Goal: Task Accomplishment & Management: Manage account settings

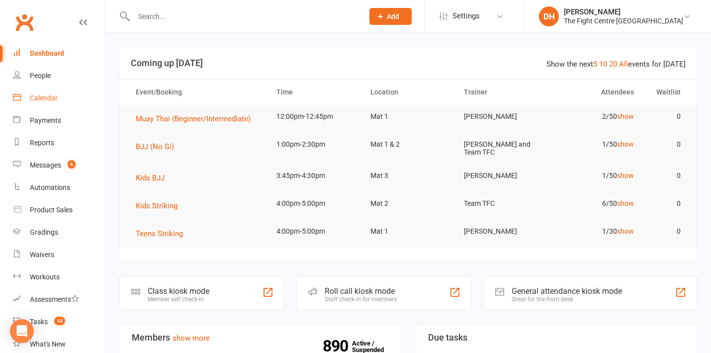
click at [44, 94] on link "Calendar" at bounding box center [59, 98] width 92 height 22
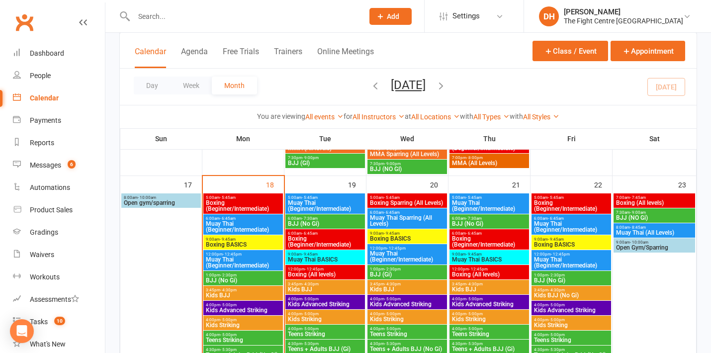
scroll to position [923, 0]
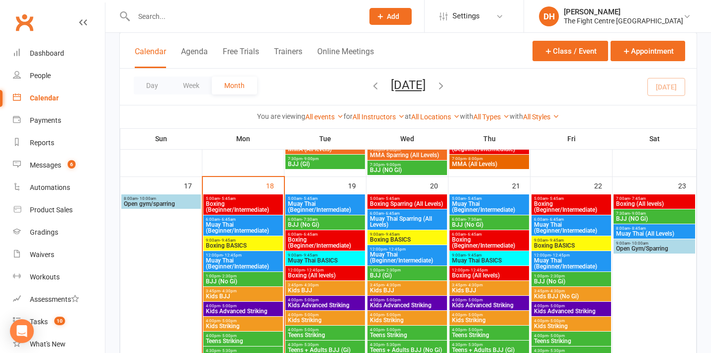
click at [250, 258] on span "Muay Thai (Beginner/Intermediate)" at bounding box center [243, 264] width 76 height 12
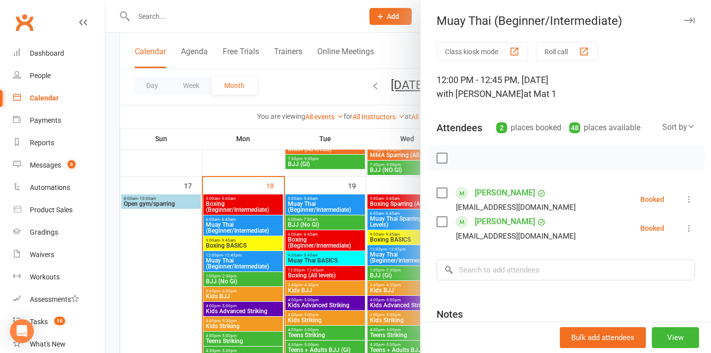
click at [248, 275] on div at bounding box center [408, 176] width 606 height 353
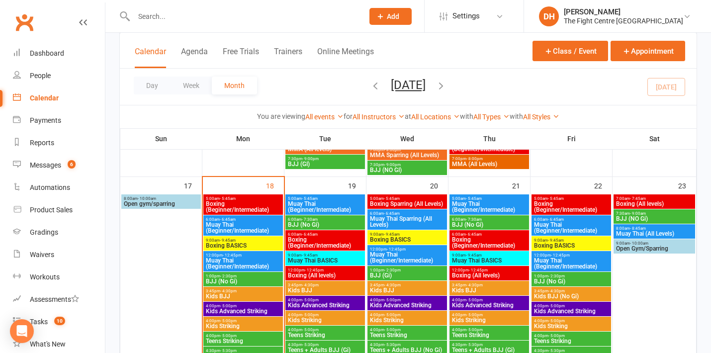
click at [248, 280] on span "BJJ (No Gi)" at bounding box center [243, 282] width 76 height 6
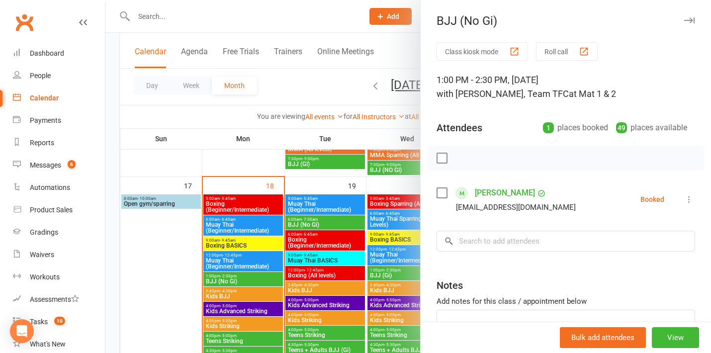
click at [249, 295] on div at bounding box center [408, 176] width 606 height 353
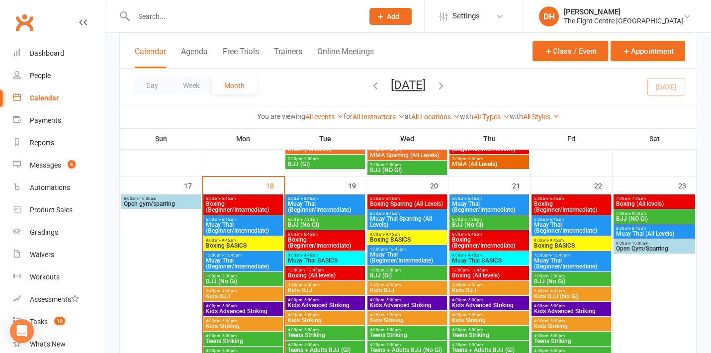
click at [249, 295] on span "Kids BJJ" at bounding box center [243, 296] width 76 height 6
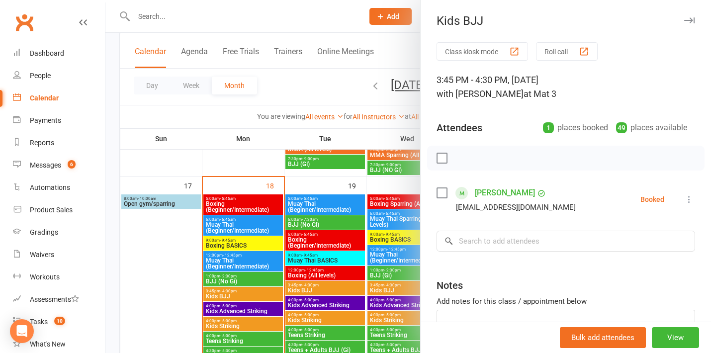
click at [250, 307] on div at bounding box center [408, 176] width 606 height 353
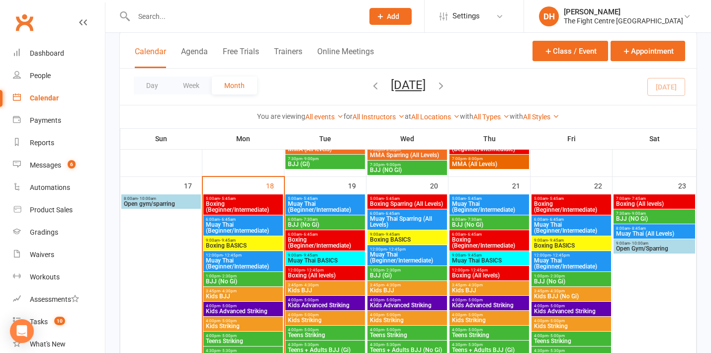
click at [250, 308] on span "Kids Advanced Striking" at bounding box center [243, 311] width 76 height 6
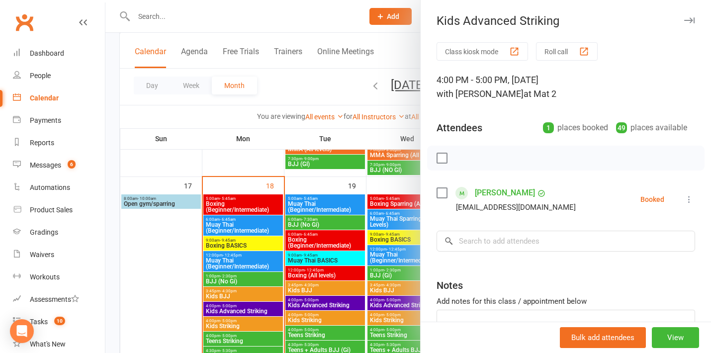
click at [251, 317] on div at bounding box center [408, 176] width 606 height 353
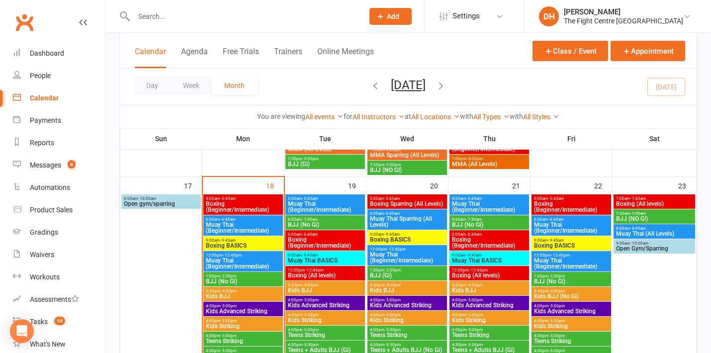
click at [251, 326] on span "Kids Striking" at bounding box center [243, 326] width 76 height 6
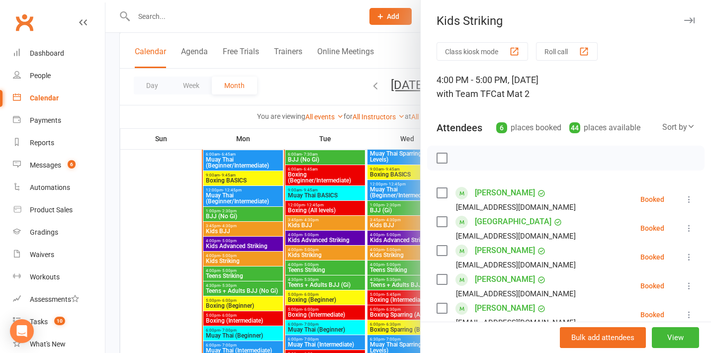
scroll to position [1003, 0]
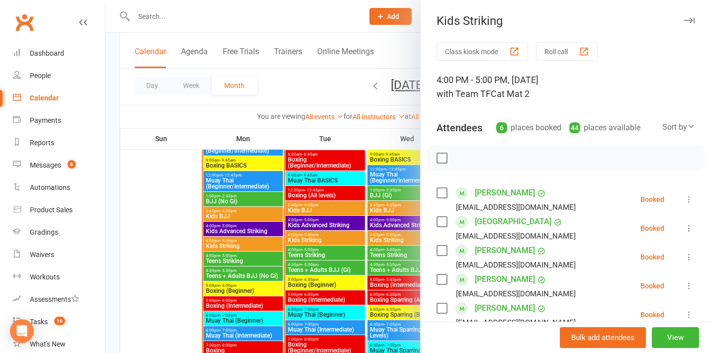
click at [240, 227] on div at bounding box center [408, 176] width 606 height 353
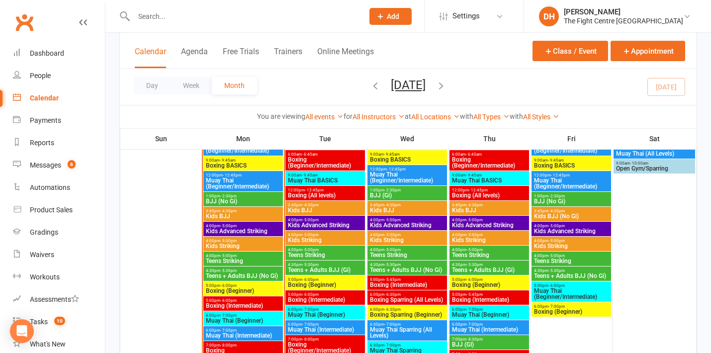
click at [240, 228] on span "Kids Advanced Striking" at bounding box center [243, 231] width 76 height 6
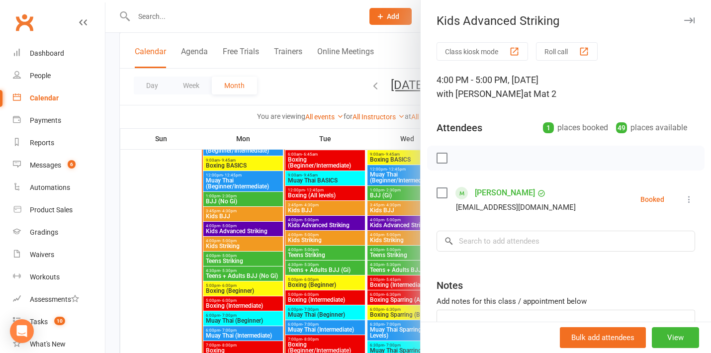
click at [245, 242] on div at bounding box center [408, 176] width 606 height 353
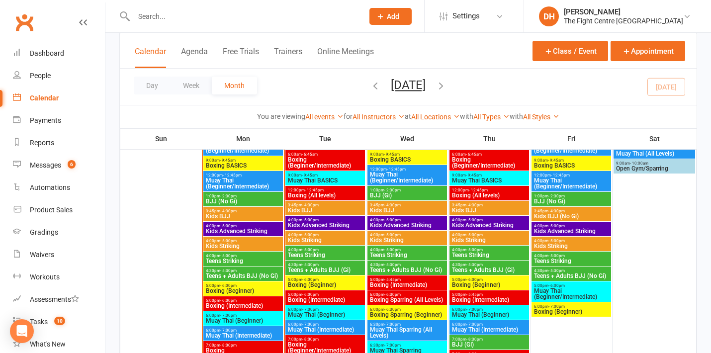
click at [244, 254] on span "4:00pm - 5:00pm" at bounding box center [243, 256] width 76 height 4
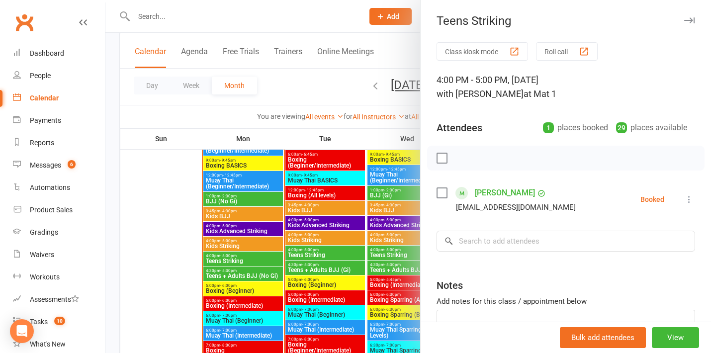
click at [246, 275] on div at bounding box center [408, 176] width 606 height 353
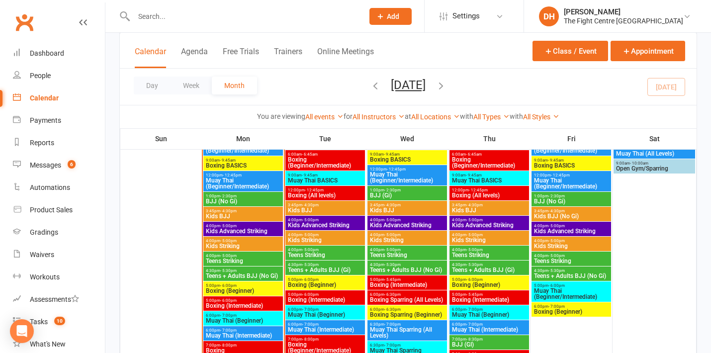
click at [243, 252] on div "4:00pm - 5:00pm Teens Striking" at bounding box center [243, 259] width 80 height 14
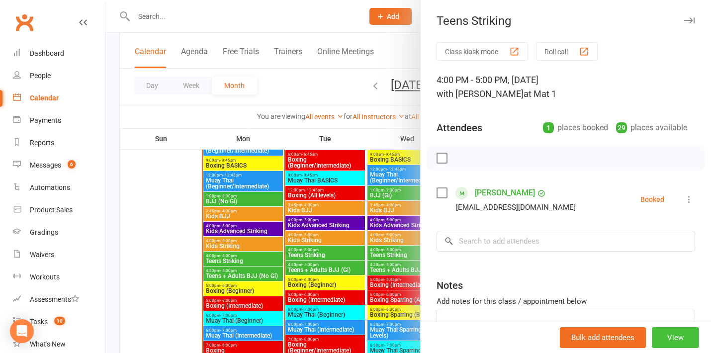
click at [676, 340] on button "View" at bounding box center [675, 337] width 47 height 21
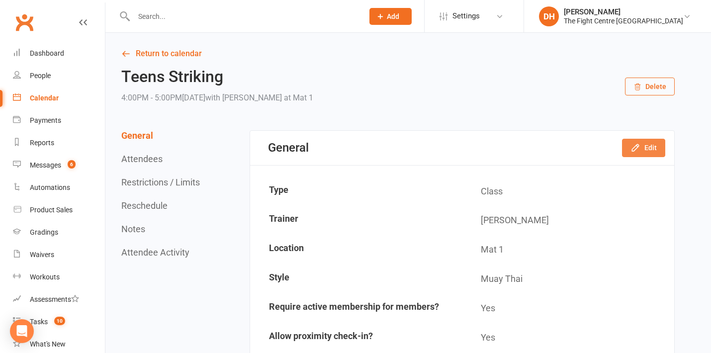
click at [638, 145] on icon "button" at bounding box center [635, 148] width 6 height 6
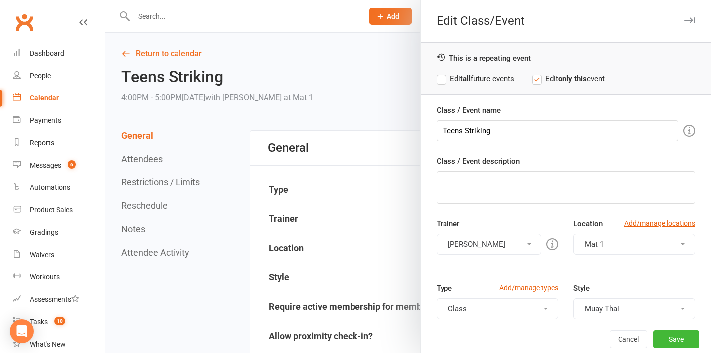
click at [363, 56] on div at bounding box center [408, 176] width 606 height 353
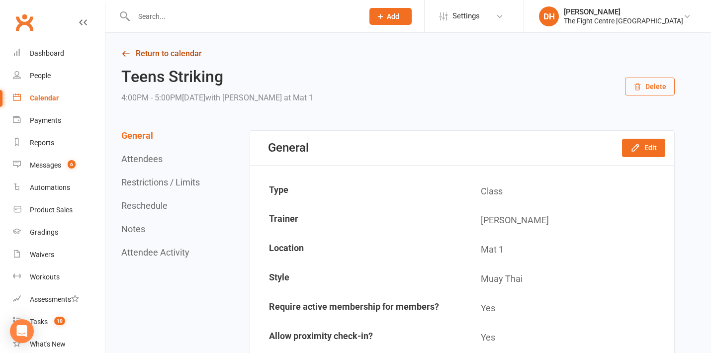
click at [156, 57] on link "Return to calendar" at bounding box center [398, 54] width 554 height 14
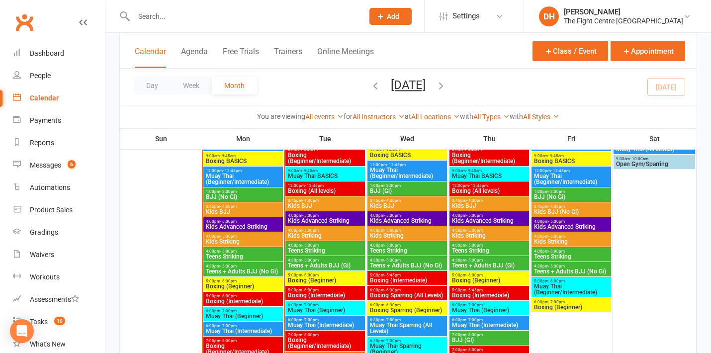
scroll to position [1005, 0]
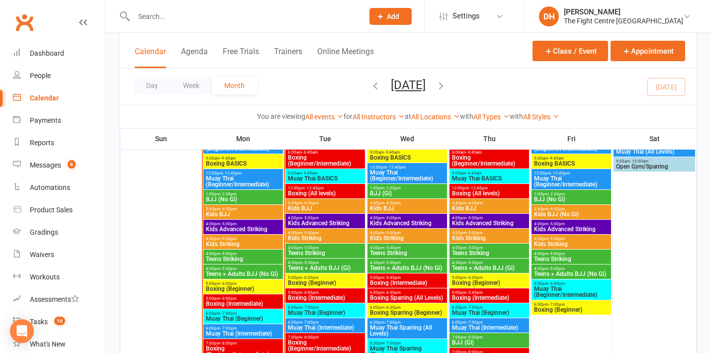
click at [315, 176] on span "Muay Thai BASICS" at bounding box center [325, 179] width 76 height 6
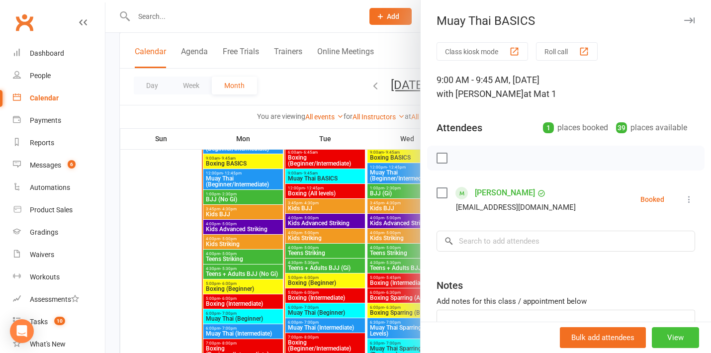
click at [668, 338] on button "View" at bounding box center [675, 337] width 47 height 21
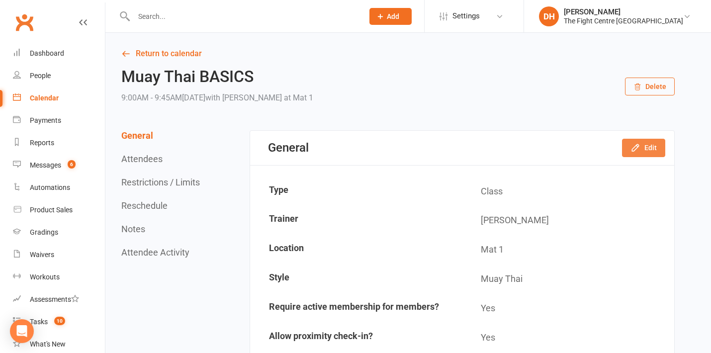
click at [640, 149] on icon "button" at bounding box center [636, 148] width 10 height 10
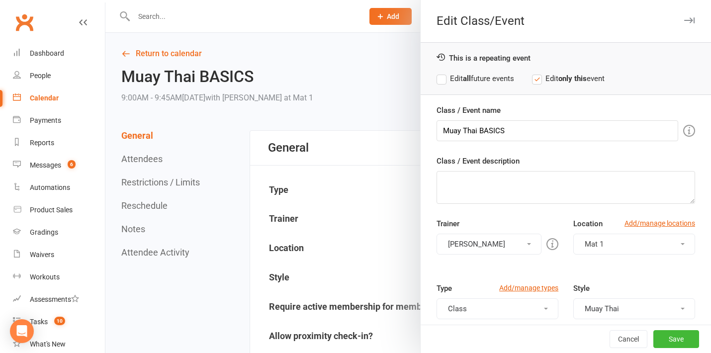
click at [489, 249] on button "[PERSON_NAME]" at bounding box center [489, 244] width 105 height 21
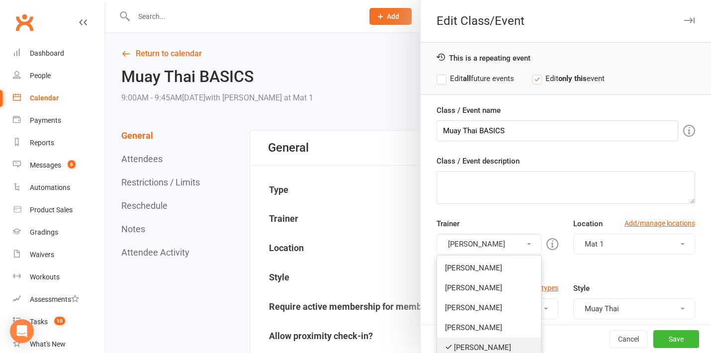
click at [475, 344] on link "[PERSON_NAME]" at bounding box center [489, 348] width 104 height 20
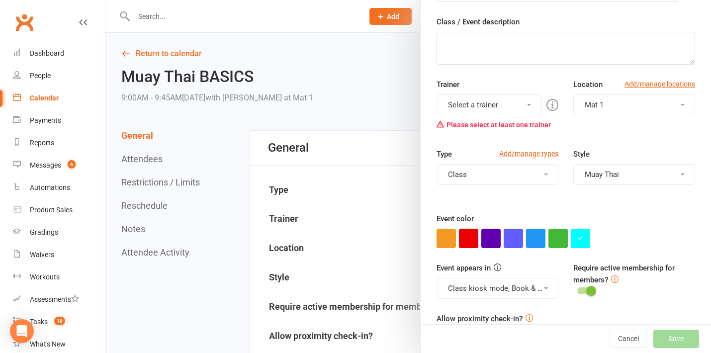
scroll to position [163, 0]
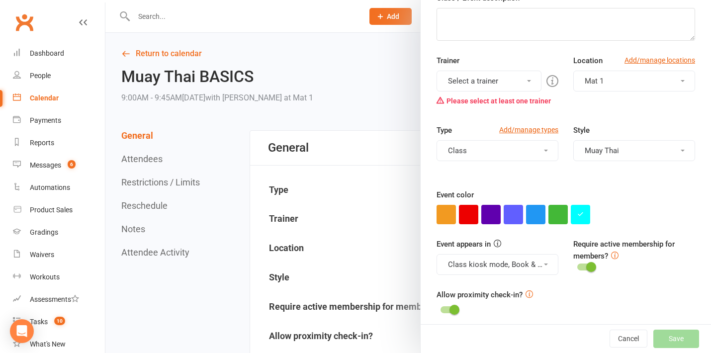
click at [492, 78] on button "Select a trainer" at bounding box center [489, 81] width 105 height 21
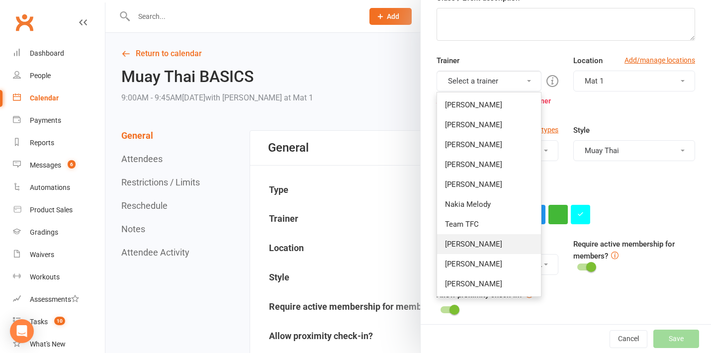
click at [481, 245] on link "[PERSON_NAME]" at bounding box center [489, 244] width 104 height 20
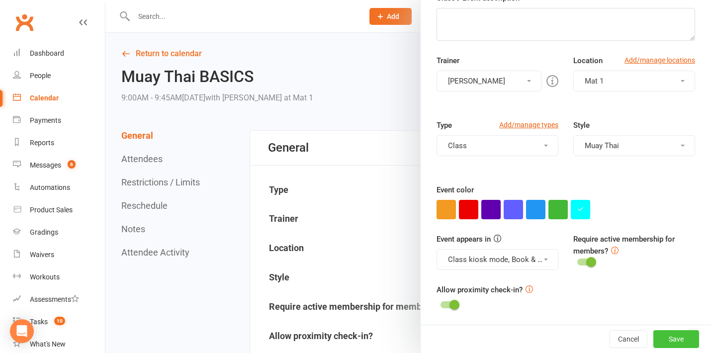
click at [693, 344] on button "Save" at bounding box center [677, 339] width 46 height 18
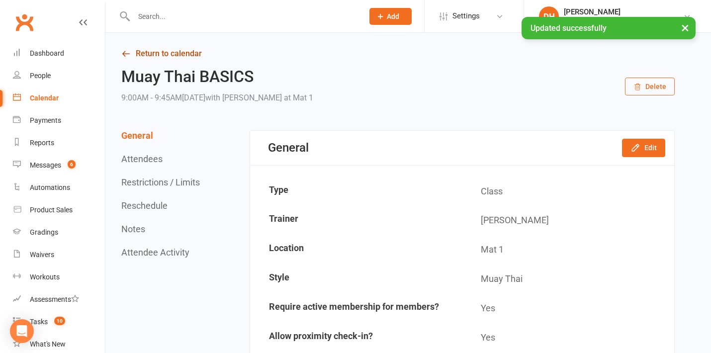
click at [202, 52] on link "Return to calendar" at bounding box center [398, 54] width 554 height 14
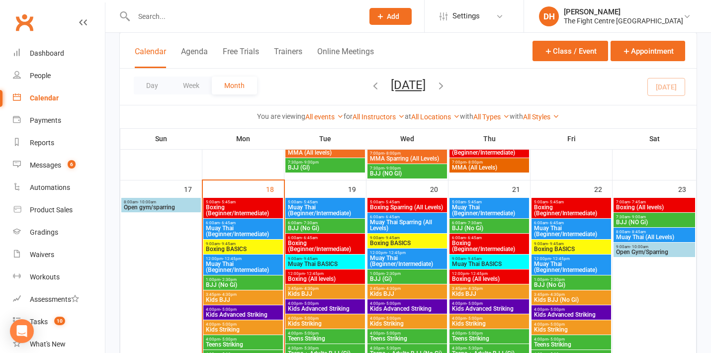
scroll to position [919, 0]
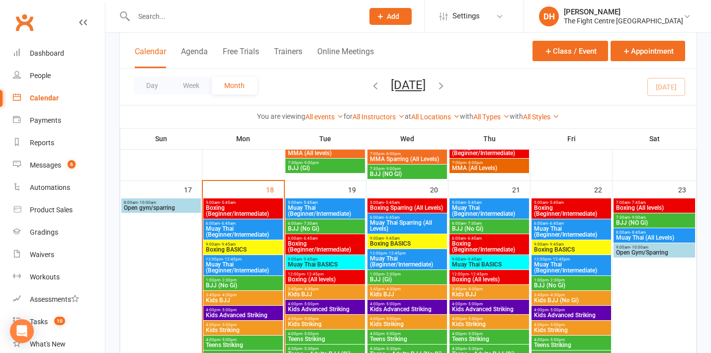
click at [316, 264] on span "Muay Thai BASICS" at bounding box center [325, 265] width 76 height 6
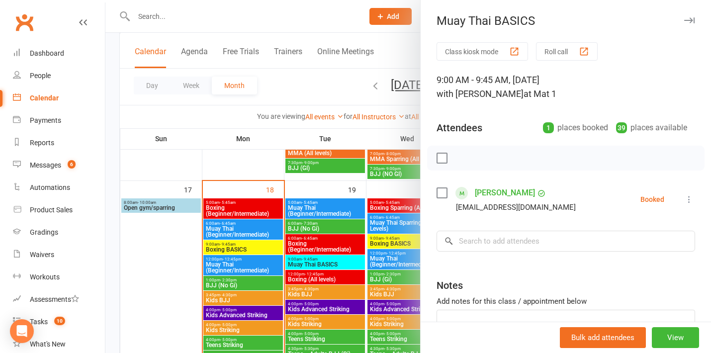
click at [186, 268] on div at bounding box center [408, 176] width 606 height 353
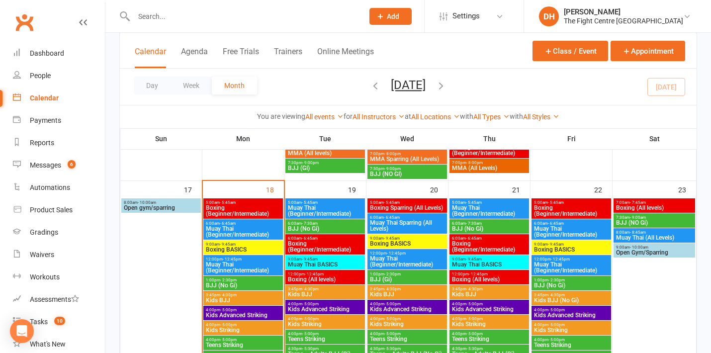
click at [407, 242] on span "Boxing BASICS" at bounding box center [408, 244] width 76 height 6
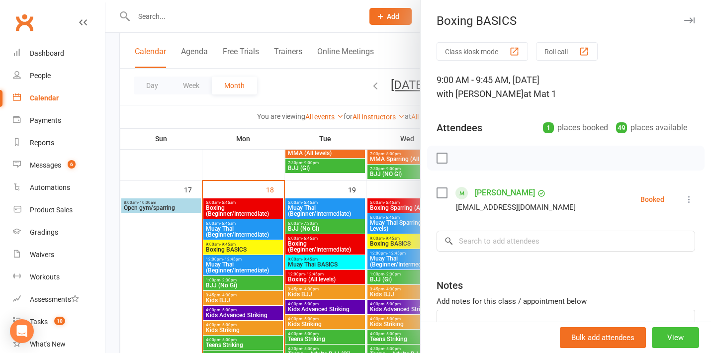
click at [666, 340] on button "View" at bounding box center [675, 337] width 47 height 21
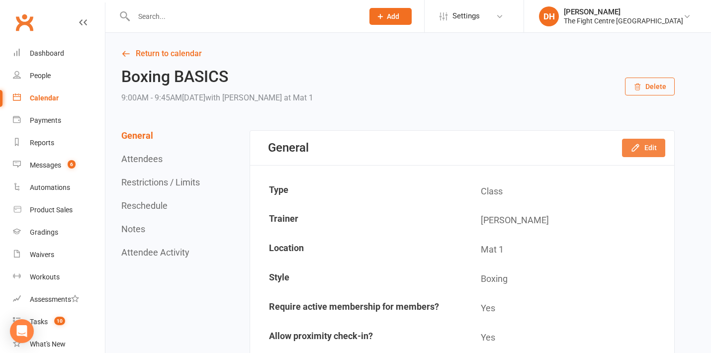
click at [645, 145] on button "Edit" at bounding box center [643, 148] width 43 height 18
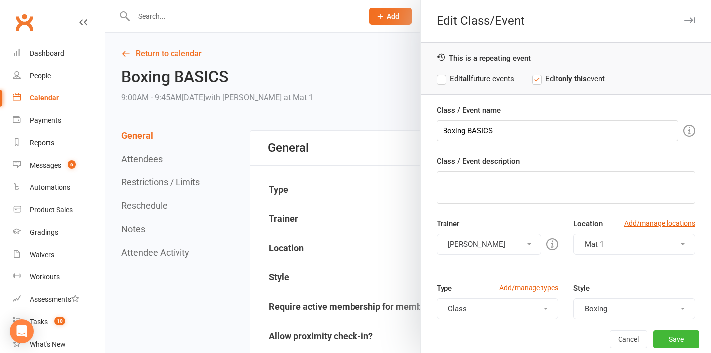
click at [503, 77] on label "Edit all future events" at bounding box center [476, 79] width 78 height 12
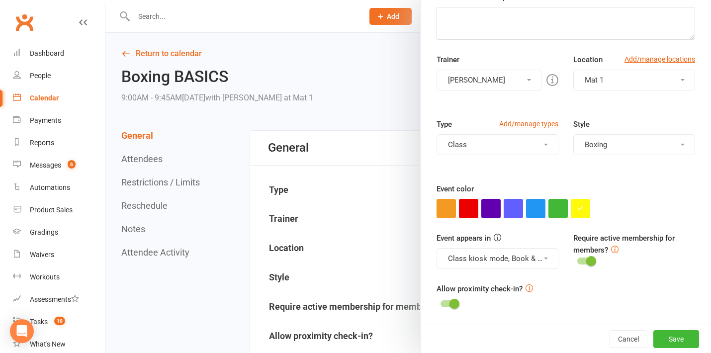
scroll to position [124, 0]
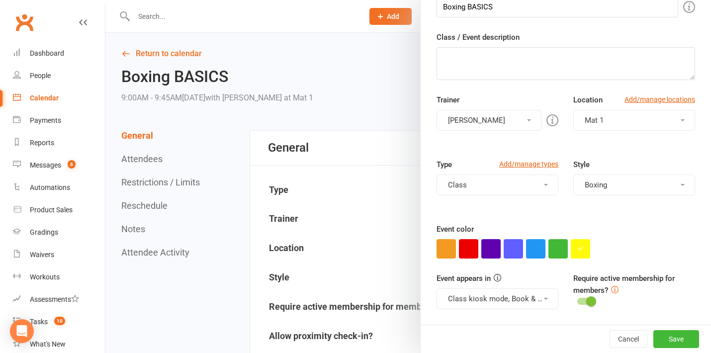
click at [475, 122] on button "[PERSON_NAME]" at bounding box center [489, 120] width 105 height 21
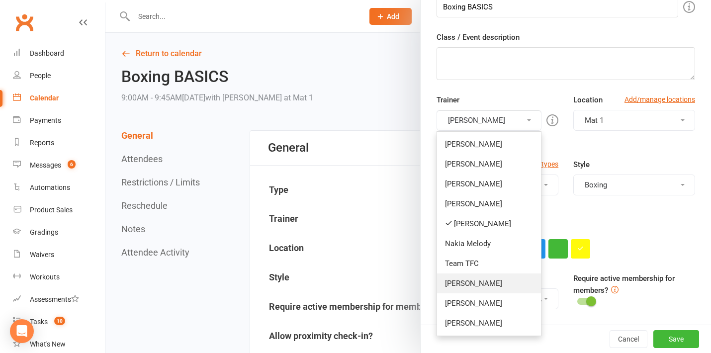
click at [484, 285] on link "[PERSON_NAME]" at bounding box center [489, 284] width 104 height 20
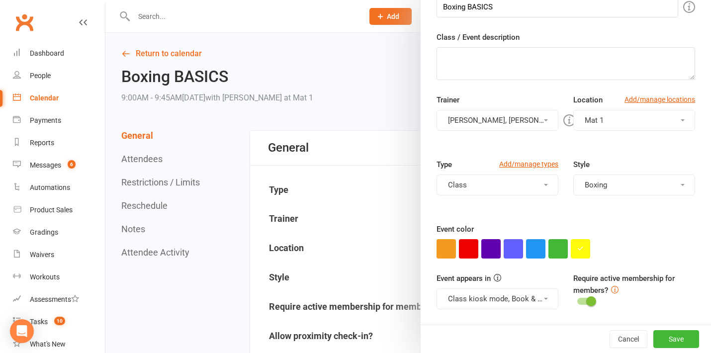
click at [484, 120] on button "[PERSON_NAME], [PERSON_NAME]" at bounding box center [498, 120] width 122 height 21
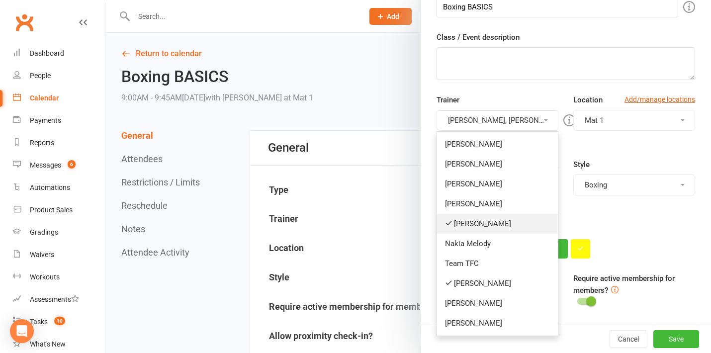
click at [472, 227] on link "[PERSON_NAME]" at bounding box center [497, 224] width 121 height 20
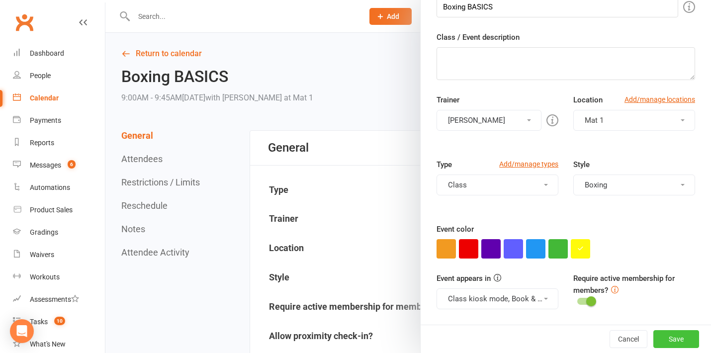
click at [676, 334] on button "Save" at bounding box center [677, 339] width 46 height 18
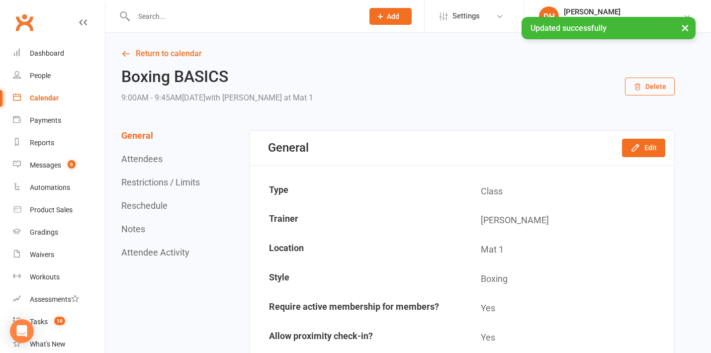
click at [193, 57] on link "Return to calendar" at bounding box center [398, 54] width 554 height 14
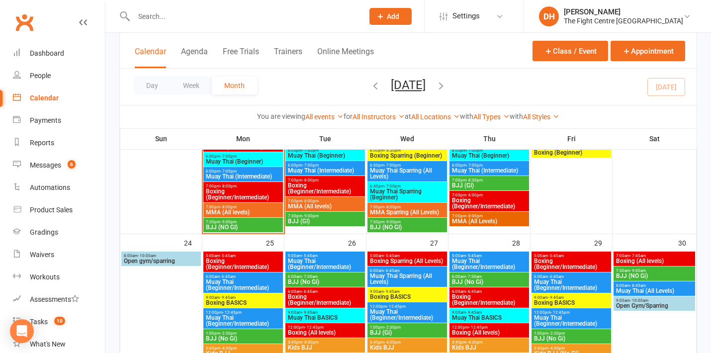
scroll to position [1209, 0]
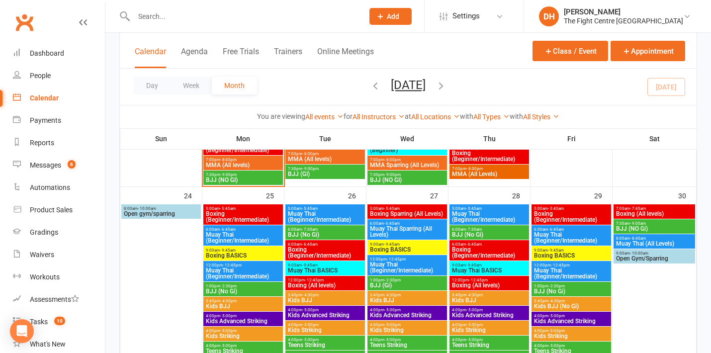
click at [314, 269] on span "Muay Thai BASICS" at bounding box center [325, 271] width 76 height 6
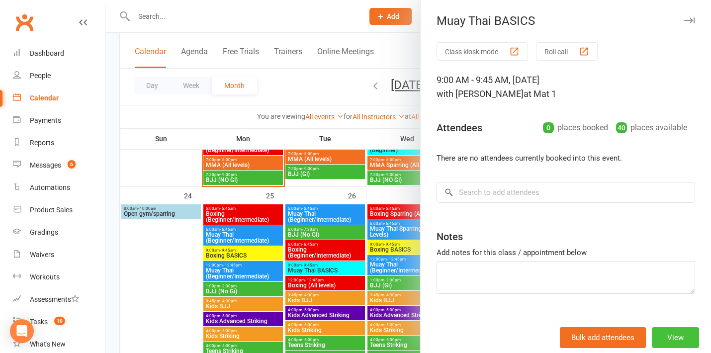
click at [674, 335] on button "View" at bounding box center [675, 337] width 47 height 21
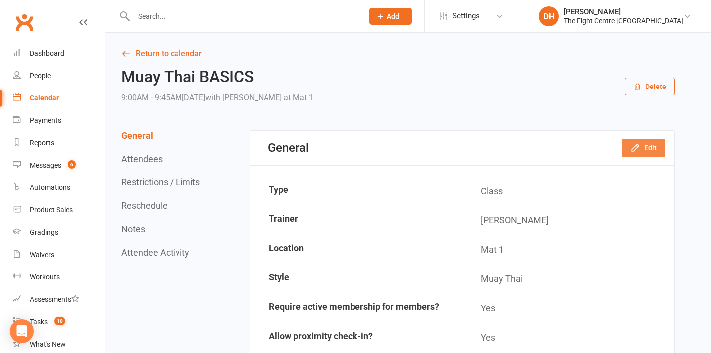
click at [648, 153] on button "Edit" at bounding box center [643, 148] width 43 height 18
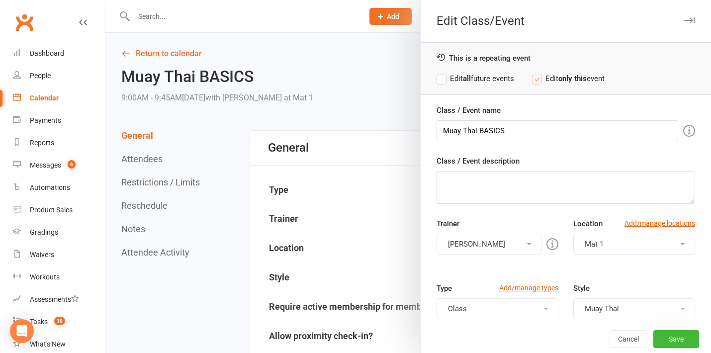
click at [560, 78] on label "Edit only this event" at bounding box center [568, 79] width 73 height 12
click at [493, 82] on label "Edit all future events" at bounding box center [476, 79] width 78 height 12
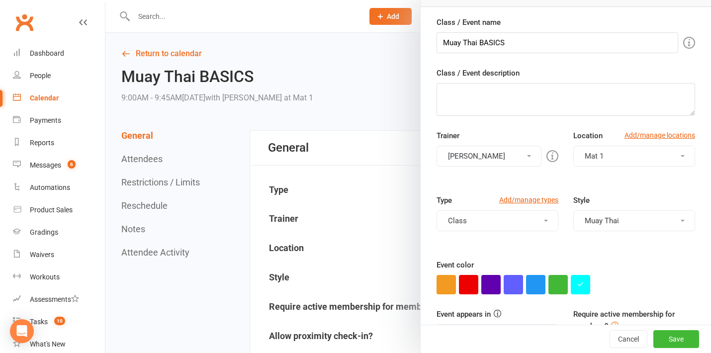
scroll to position [90, 0]
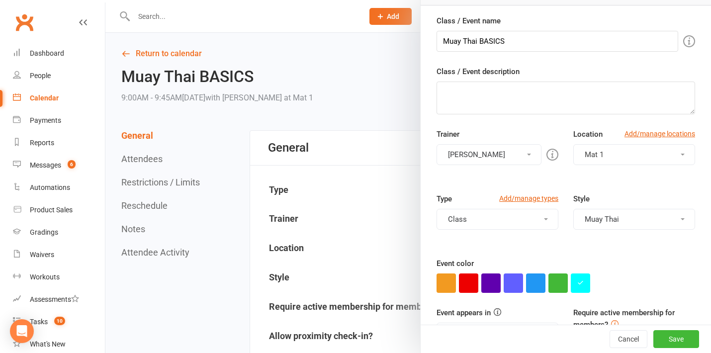
click at [469, 150] on button "[PERSON_NAME]" at bounding box center [489, 154] width 105 height 21
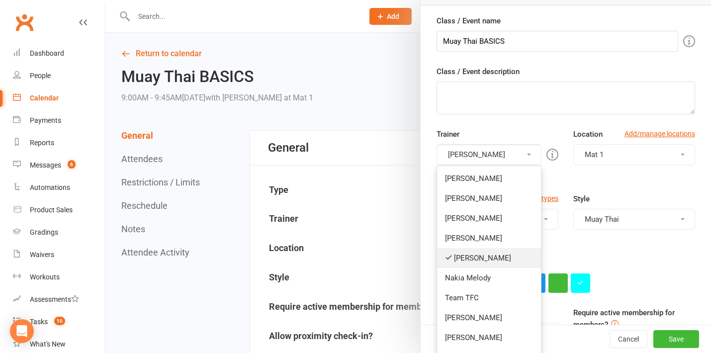
click at [468, 257] on link "[PERSON_NAME]" at bounding box center [489, 258] width 104 height 20
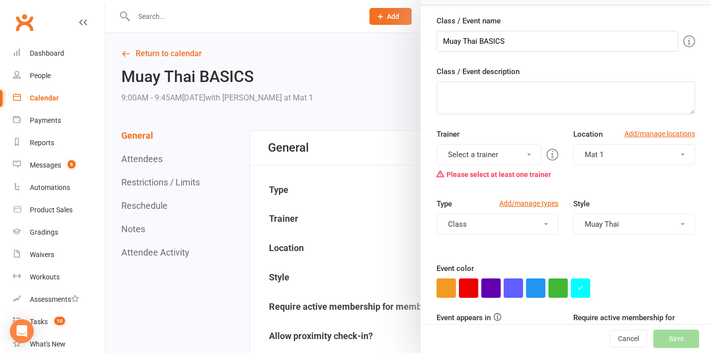
click at [473, 146] on button "Select a trainer" at bounding box center [489, 154] width 105 height 21
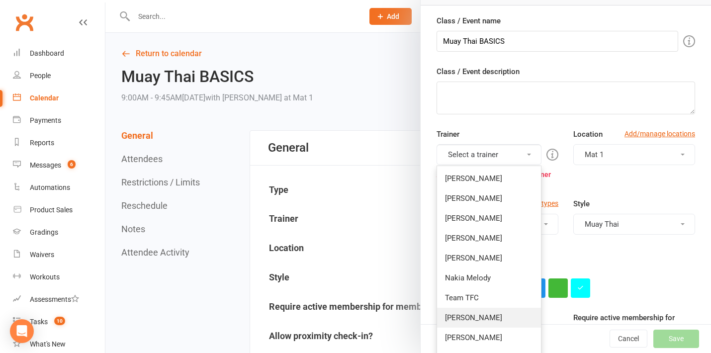
click at [463, 317] on link "[PERSON_NAME]" at bounding box center [489, 318] width 104 height 20
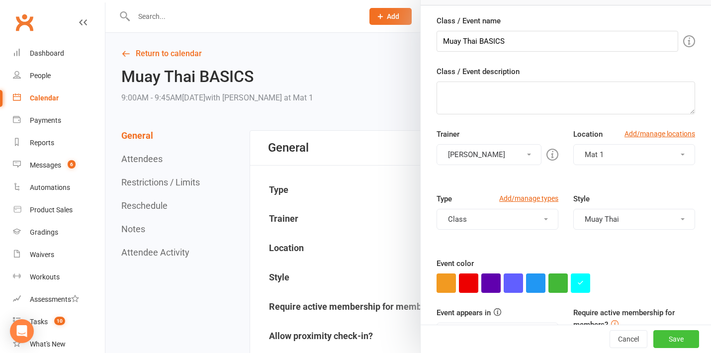
click at [678, 335] on button "Save" at bounding box center [677, 339] width 46 height 18
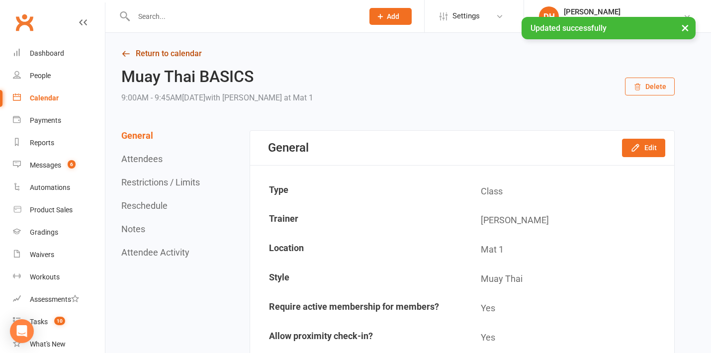
click at [375, 56] on link "Return to calendar" at bounding box center [398, 54] width 554 height 14
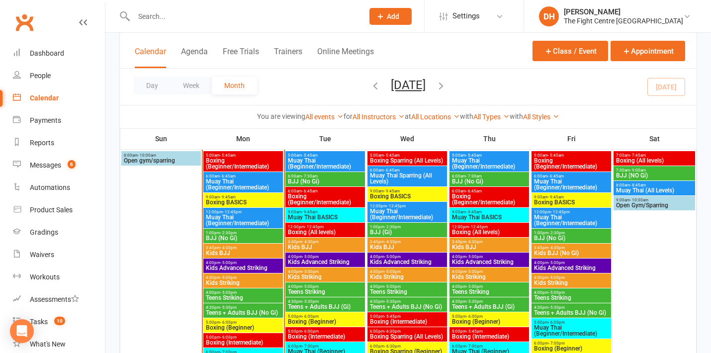
scroll to position [964, 0]
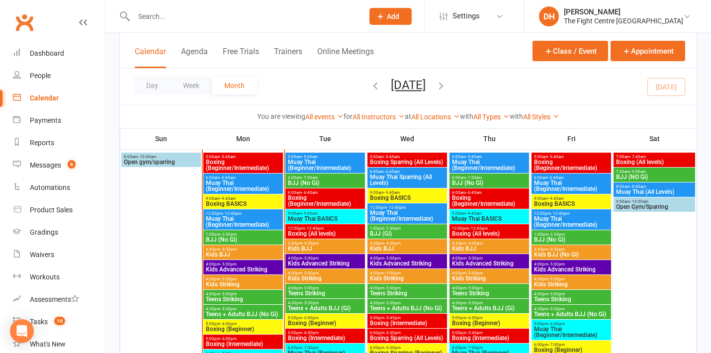
click at [318, 228] on span "- 12:45pm" at bounding box center [314, 228] width 19 height 4
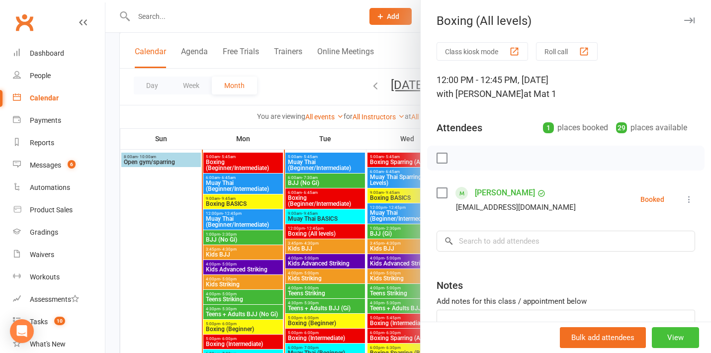
click at [680, 340] on button "View" at bounding box center [675, 337] width 47 height 21
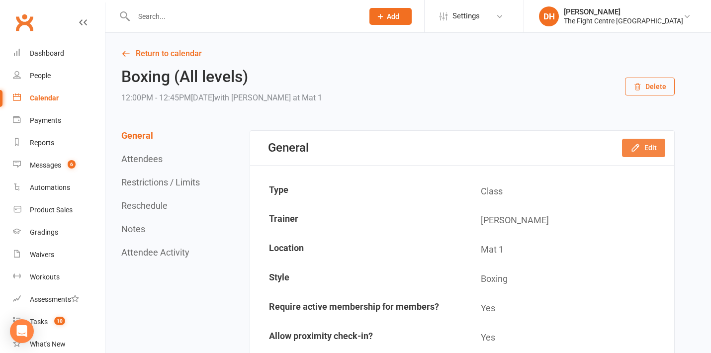
click at [644, 144] on button "Edit" at bounding box center [643, 148] width 43 height 18
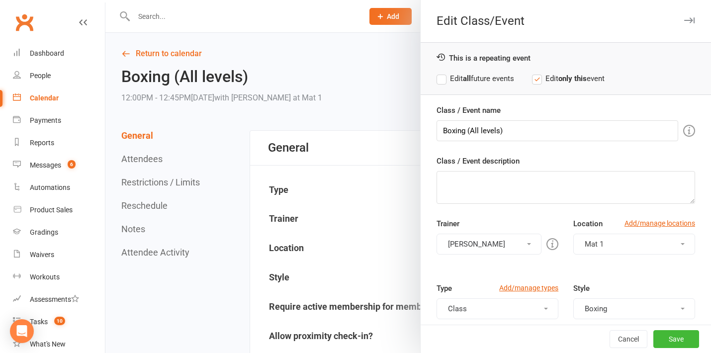
click at [466, 78] on strong "all" at bounding box center [467, 78] width 8 height 9
click at [488, 255] on div "Trainer [PERSON_NAME] [PERSON_NAME] [PERSON_NAME] [PERSON_NAME] [PERSON_NAME] […" at bounding box center [566, 250] width 274 height 65
click at [488, 250] on button "[PERSON_NAME]" at bounding box center [489, 244] width 105 height 21
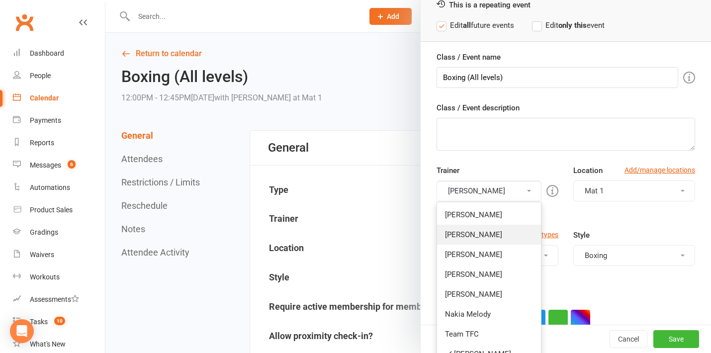
scroll to position [58, 0]
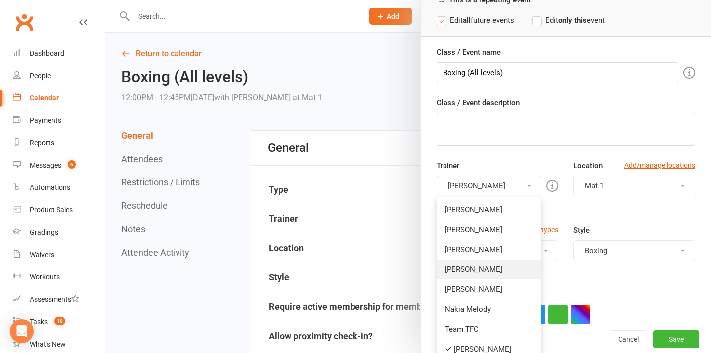
click at [482, 270] on link "[PERSON_NAME]" at bounding box center [489, 270] width 104 height 20
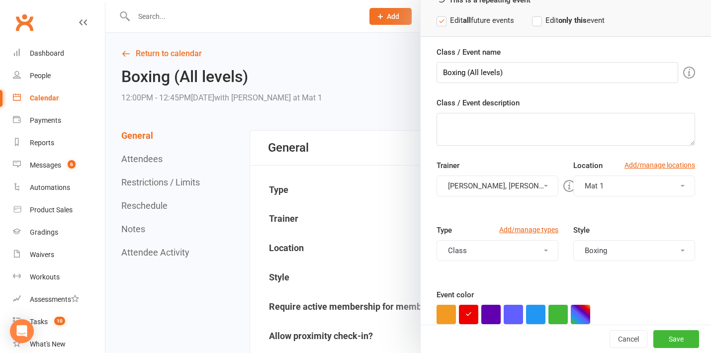
click at [499, 185] on button "[PERSON_NAME], [PERSON_NAME]" at bounding box center [498, 186] width 122 height 21
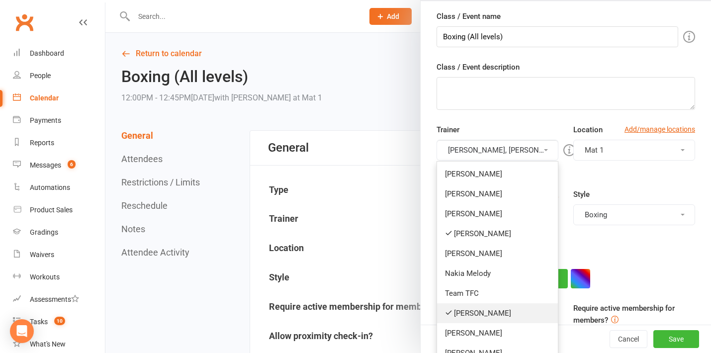
scroll to position [94, 0]
click at [473, 315] on link "[PERSON_NAME]" at bounding box center [497, 313] width 121 height 20
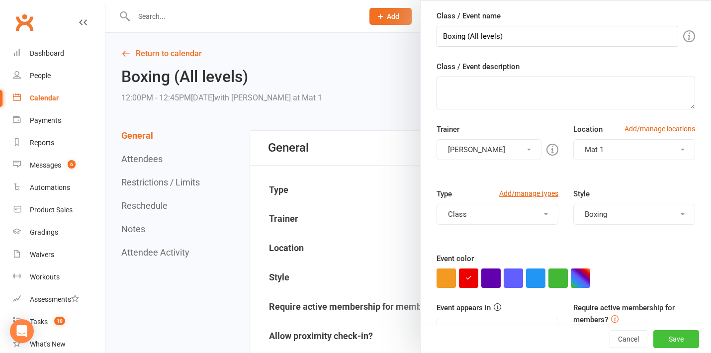
click at [666, 335] on button "Save" at bounding box center [677, 339] width 46 height 18
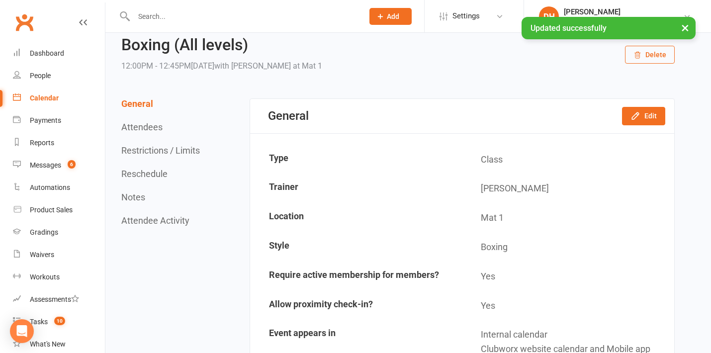
scroll to position [0, 0]
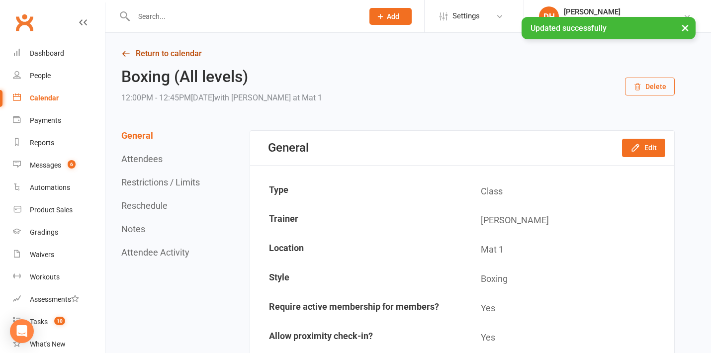
click at [192, 57] on link "Return to calendar" at bounding box center [398, 54] width 554 height 14
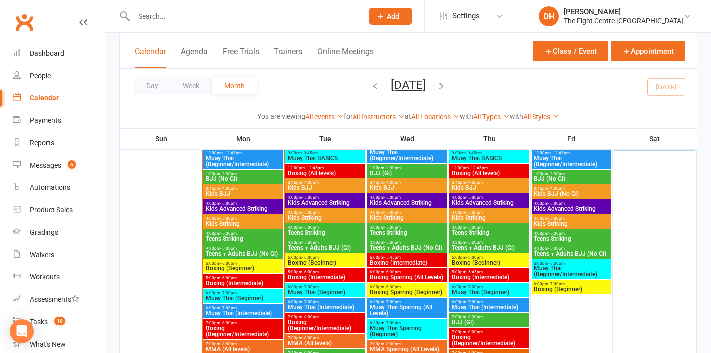
scroll to position [1027, 0]
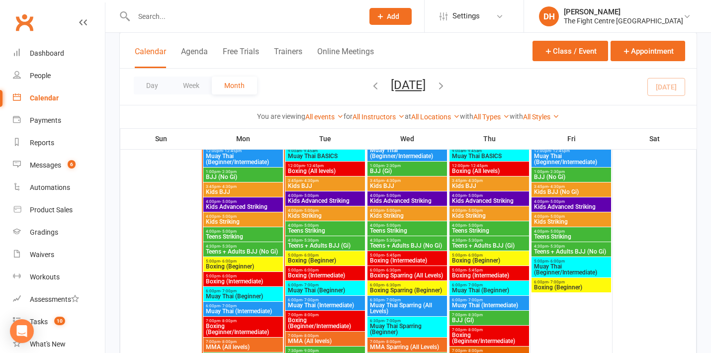
click at [392, 157] on span "Muay Thai (Beginner/Intermediate)" at bounding box center [408, 153] width 76 height 12
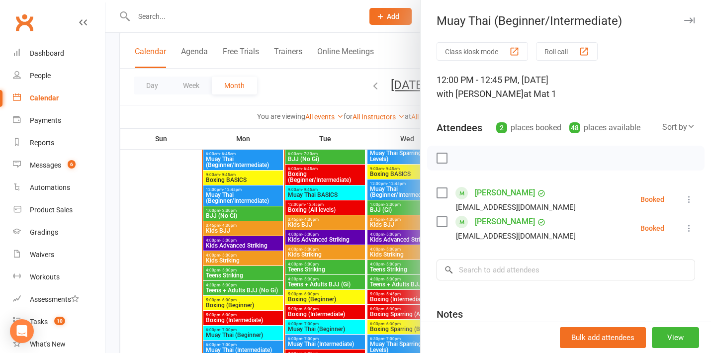
scroll to position [988, 0]
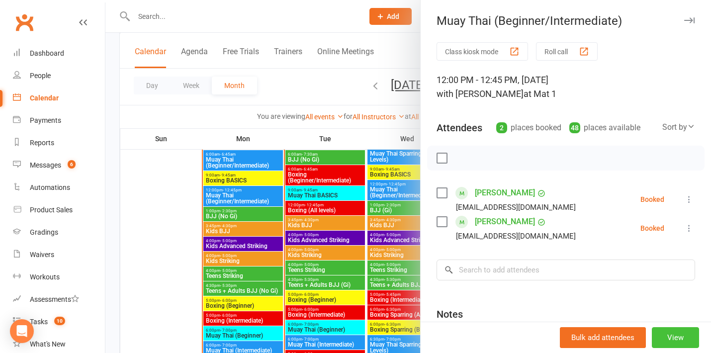
click at [669, 337] on button "View" at bounding box center [675, 337] width 47 height 21
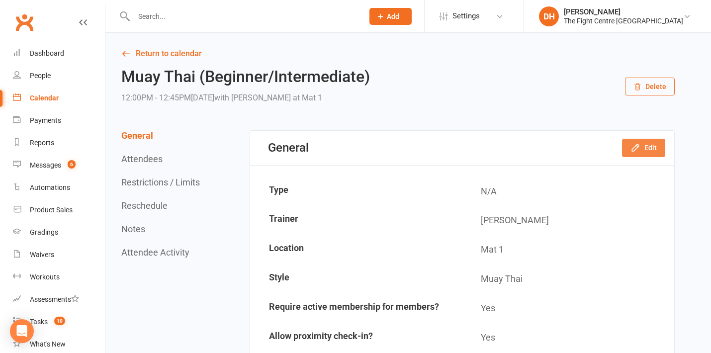
click at [644, 147] on button "Edit" at bounding box center [643, 148] width 43 height 18
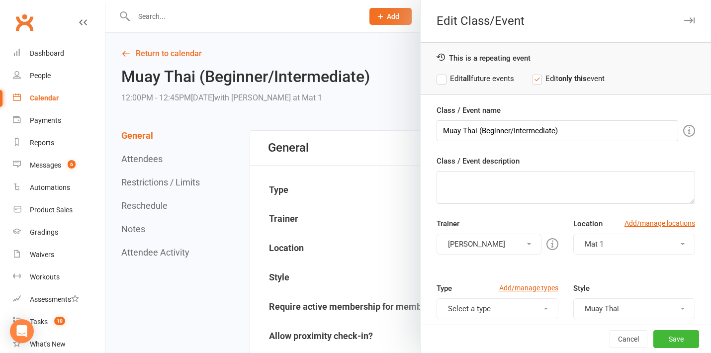
click at [478, 78] on label "Edit all future events" at bounding box center [476, 79] width 78 height 12
click at [492, 250] on button "[PERSON_NAME]" at bounding box center [489, 244] width 105 height 21
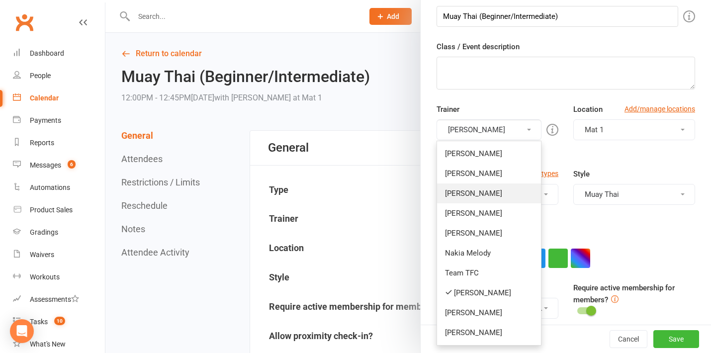
scroll to position [116, 0]
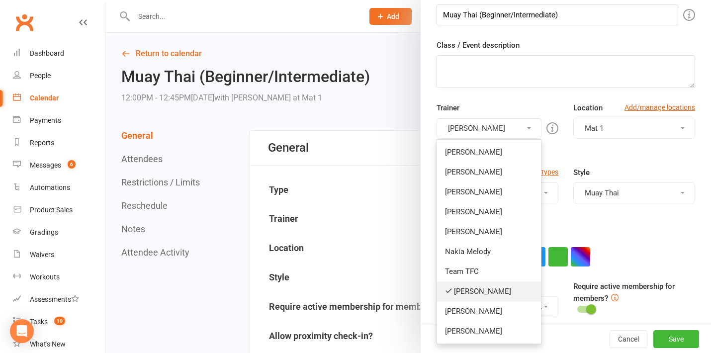
click at [487, 291] on link "[PERSON_NAME]" at bounding box center [489, 292] width 104 height 20
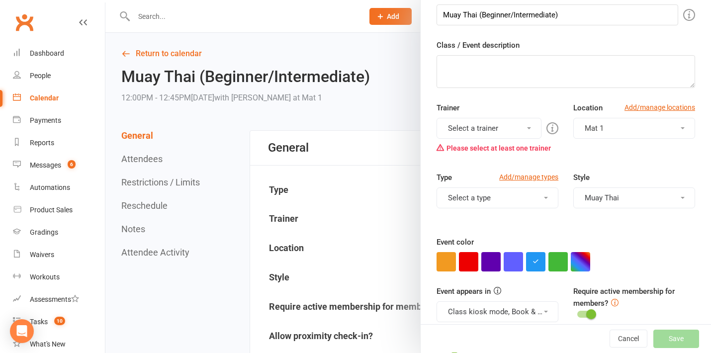
click at [488, 127] on button "Select a trainer" at bounding box center [489, 128] width 105 height 21
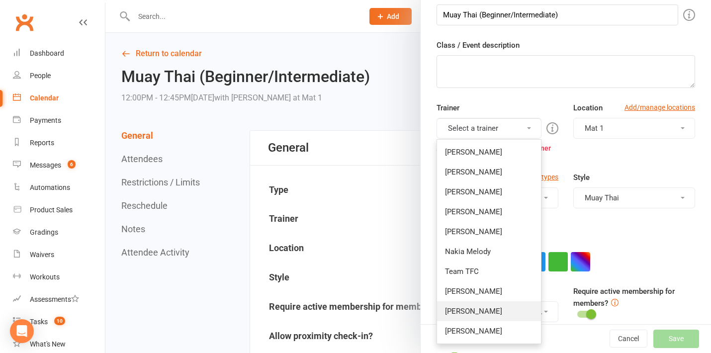
click at [470, 312] on link "[PERSON_NAME]" at bounding box center [489, 311] width 104 height 20
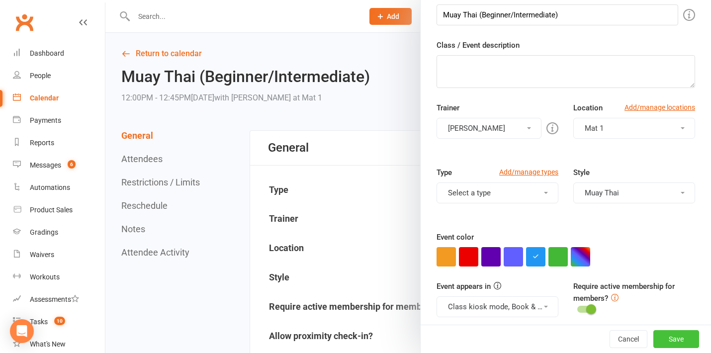
click at [666, 345] on button "Save" at bounding box center [677, 339] width 46 height 18
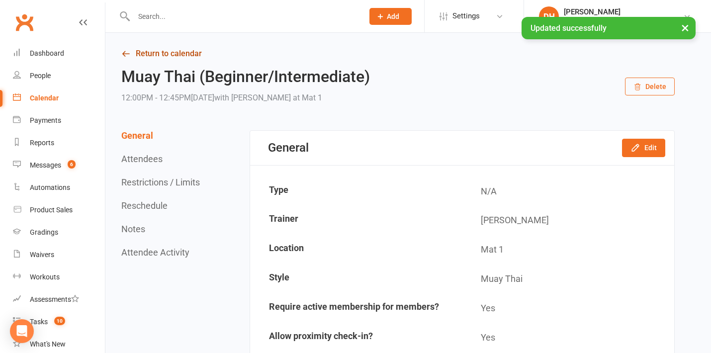
click at [182, 50] on link "Return to calendar" at bounding box center [398, 54] width 554 height 14
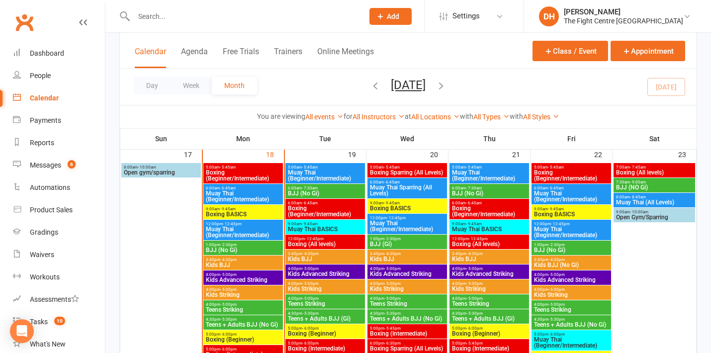
scroll to position [954, 0]
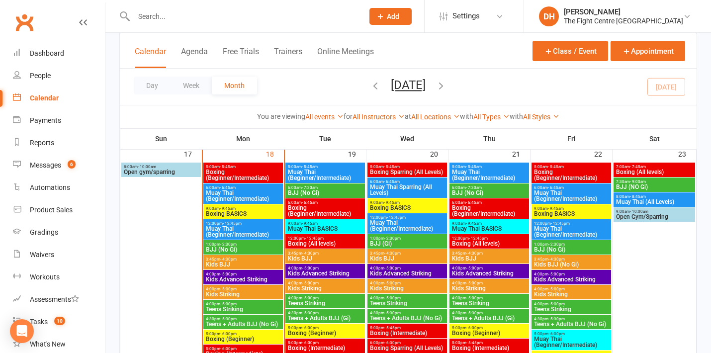
click at [339, 231] on span "Muay Thai BASICS" at bounding box center [325, 229] width 76 height 6
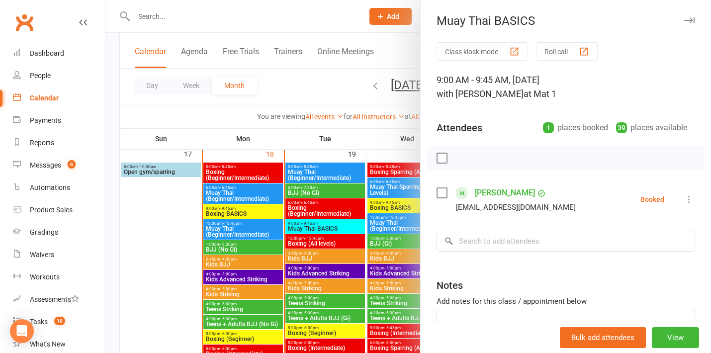
click at [338, 242] on div at bounding box center [408, 176] width 606 height 353
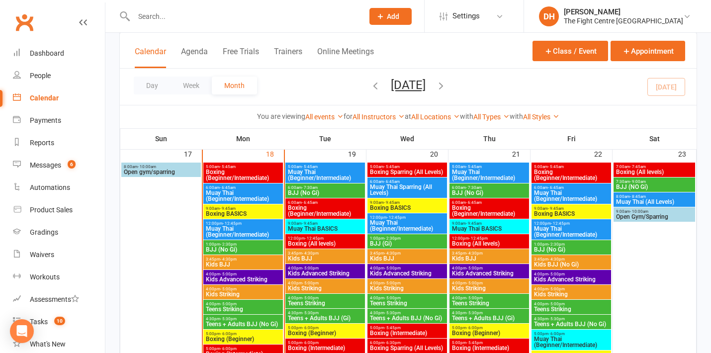
click at [338, 242] on span "Boxing (All levels)" at bounding box center [325, 244] width 76 height 6
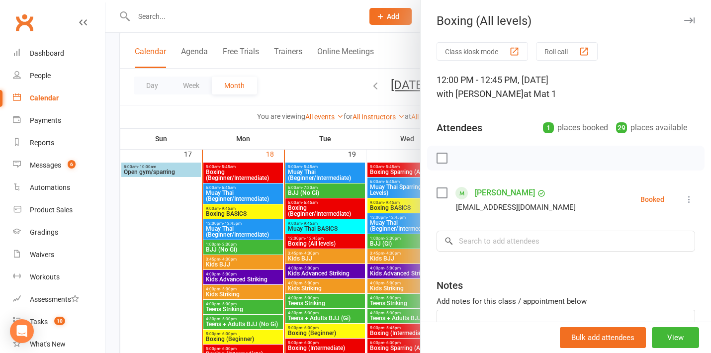
click at [375, 226] on div at bounding box center [408, 176] width 606 height 353
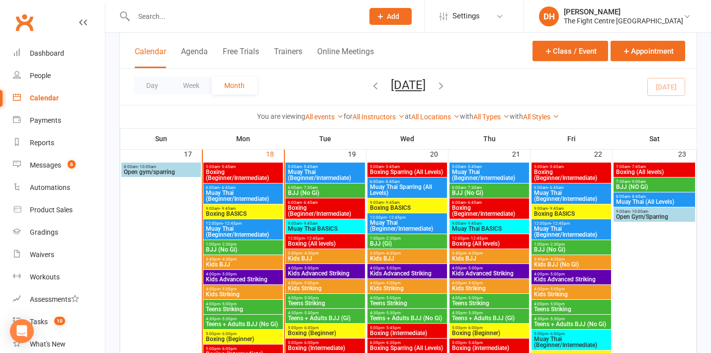
click at [381, 210] on span "Boxing BASICS" at bounding box center [408, 208] width 76 height 6
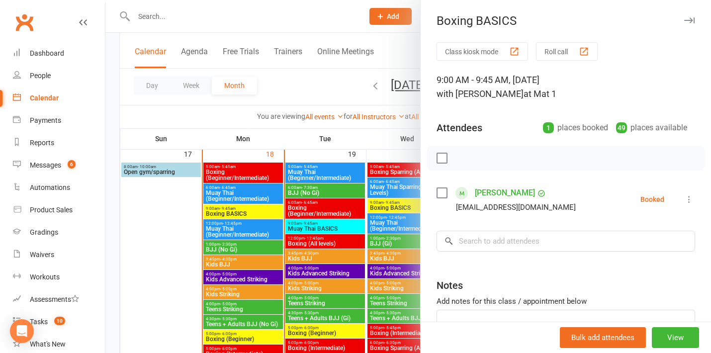
click at [382, 217] on div at bounding box center [408, 176] width 606 height 353
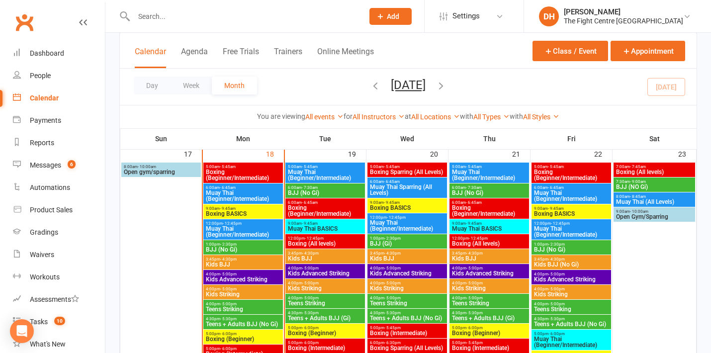
click at [385, 222] on span "Muay Thai (Beginner/Intermediate)" at bounding box center [408, 226] width 76 height 12
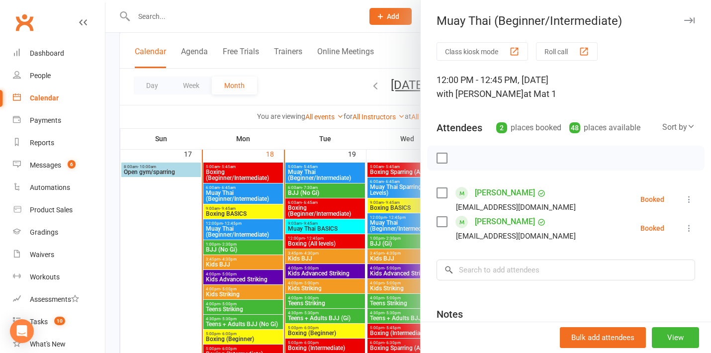
click at [383, 242] on div at bounding box center [408, 176] width 606 height 353
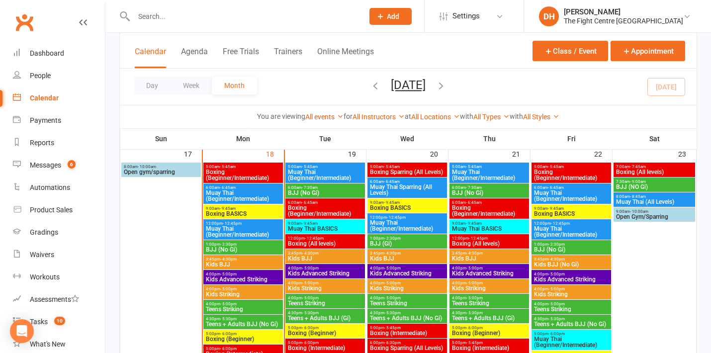
click at [383, 242] on span "BJJ (Gi)" at bounding box center [408, 244] width 76 height 6
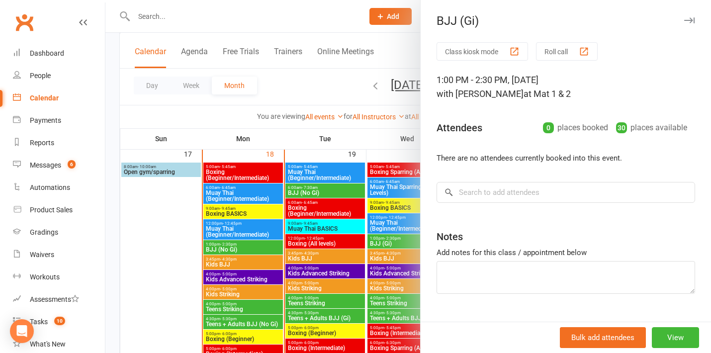
click at [383, 242] on div at bounding box center [408, 176] width 606 height 353
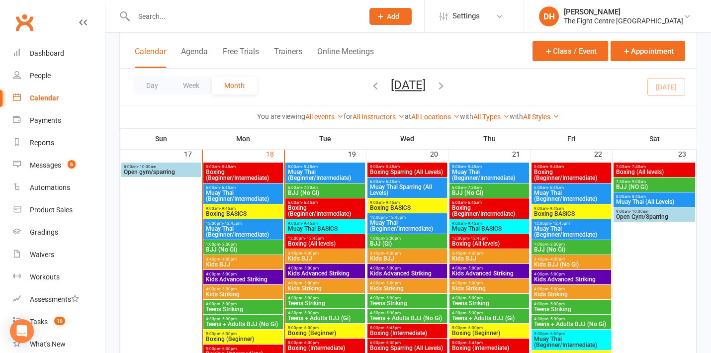
click at [465, 226] on span "Muay Thai BASICS" at bounding box center [490, 229] width 76 height 6
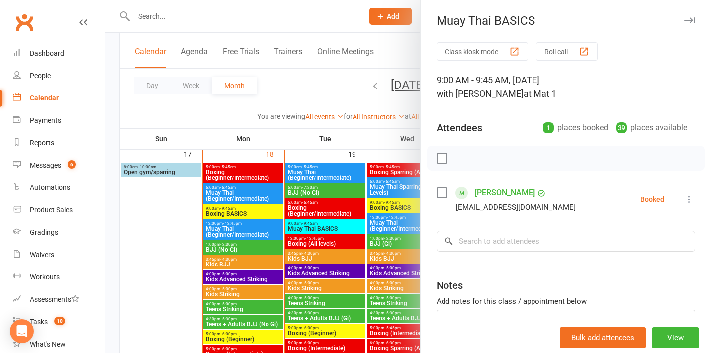
click at [368, 227] on div at bounding box center [408, 176] width 606 height 353
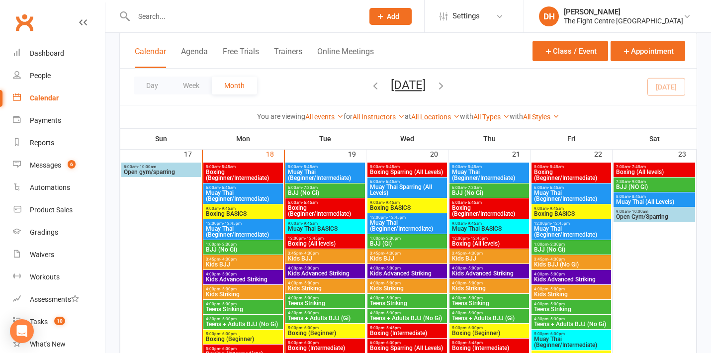
click at [481, 227] on span "Muay Thai BASICS" at bounding box center [490, 229] width 76 height 6
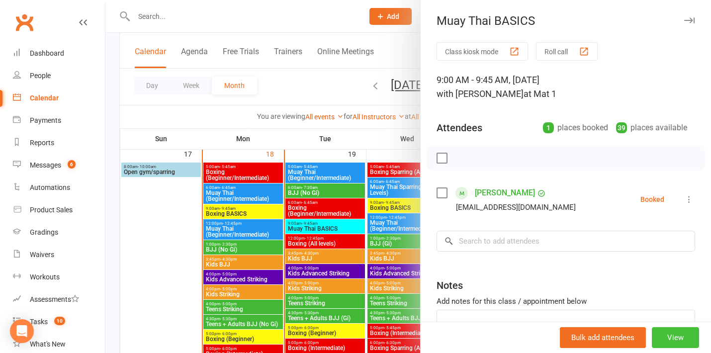
click at [665, 336] on button "View" at bounding box center [675, 337] width 47 height 21
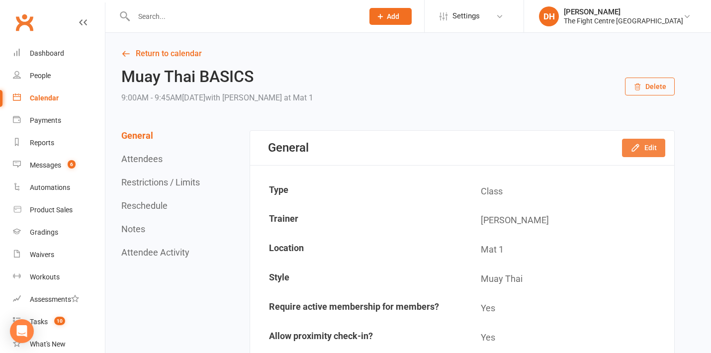
click at [642, 146] on button "Edit" at bounding box center [643, 148] width 43 height 18
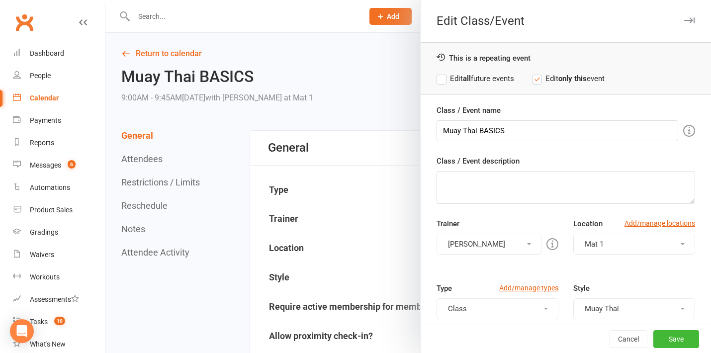
click at [493, 78] on label "Edit all future events" at bounding box center [476, 79] width 78 height 12
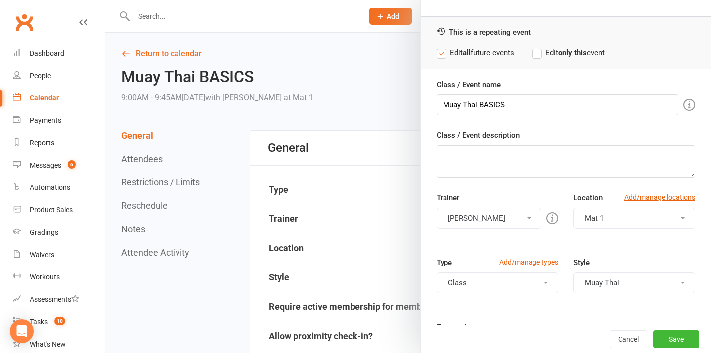
scroll to position [35, 0]
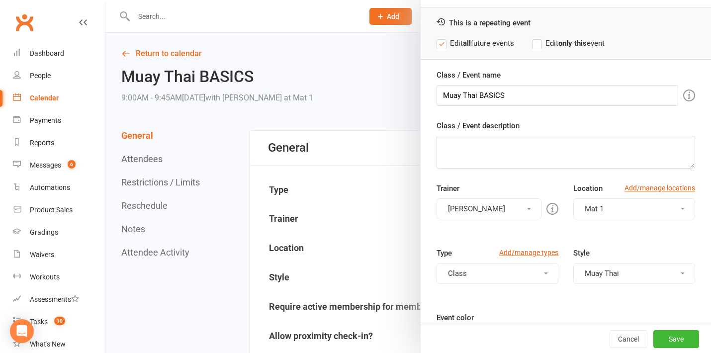
click at [477, 204] on button "[PERSON_NAME]" at bounding box center [489, 208] width 105 height 21
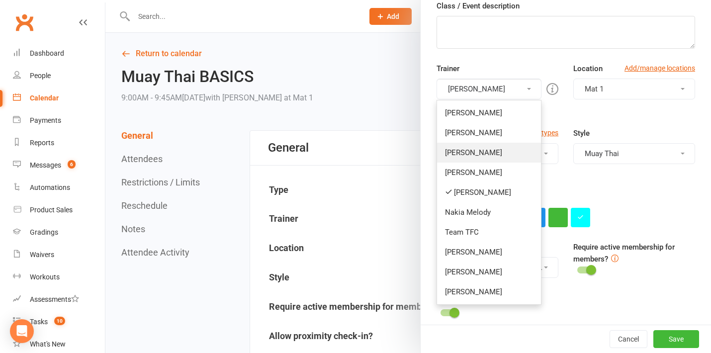
scroll to position [156, 0]
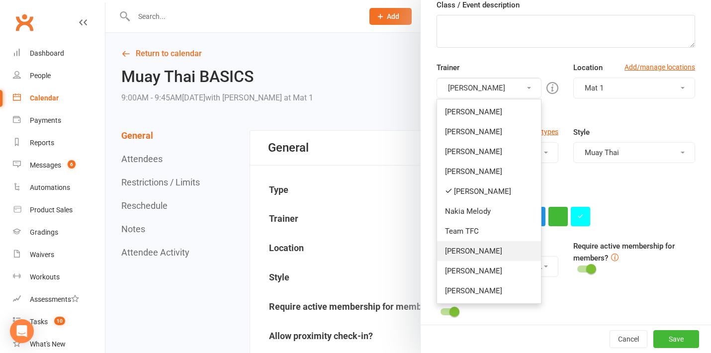
click at [469, 250] on link "[PERSON_NAME]" at bounding box center [489, 251] width 104 height 20
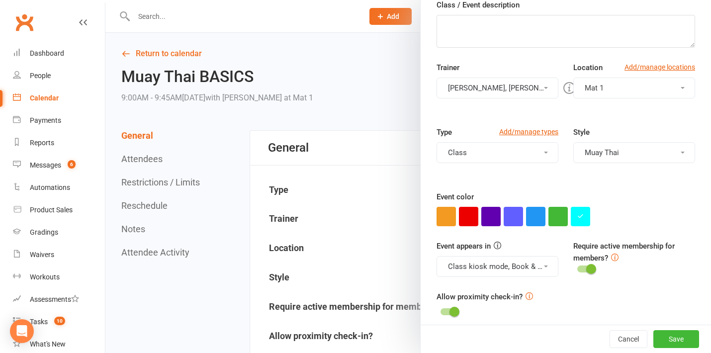
click at [470, 157] on button "Class" at bounding box center [498, 152] width 122 height 21
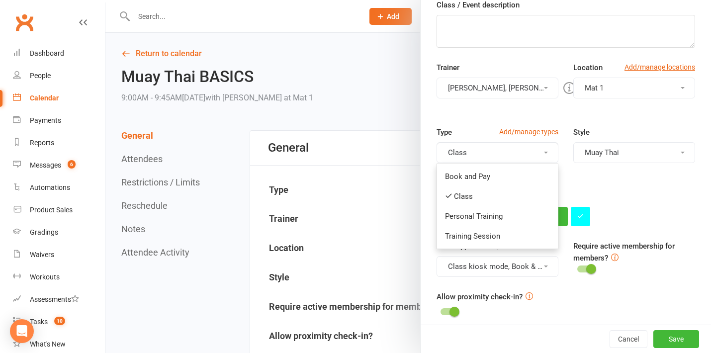
click at [470, 157] on button "Class" at bounding box center [498, 152] width 122 height 21
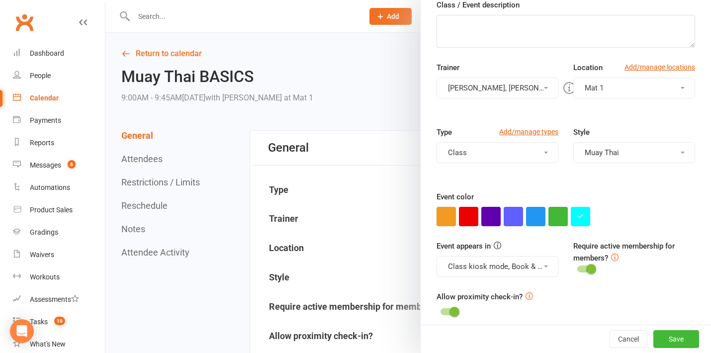
click at [471, 84] on button "[PERSON_NAME], [PERSON_NAME]" at bounding box center [498, 88] width 122 height 21
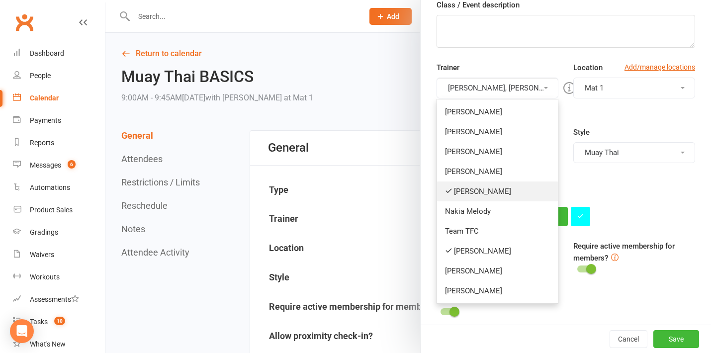
click at [470, 197] on link "[PERSON_NAME]" at bounding box center [497, 192] width 121 height 20
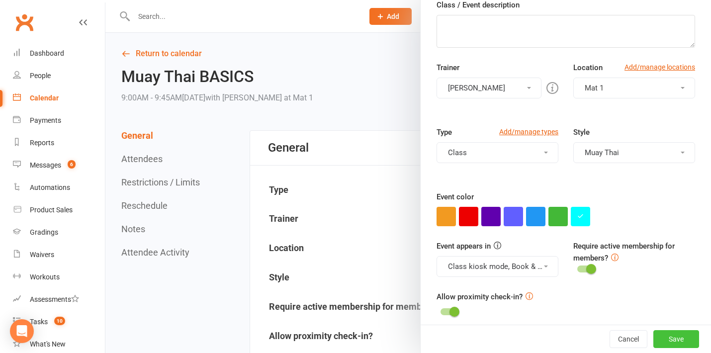
click at [671, 339] on button "Save" at bounding box center [677, 339] width 46 height 18
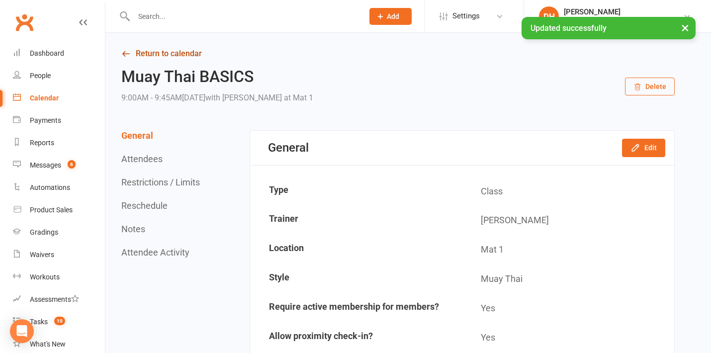
click at [195, 56] on link "Return to calendar" at bounding box center [398, 54] width 554 height 14
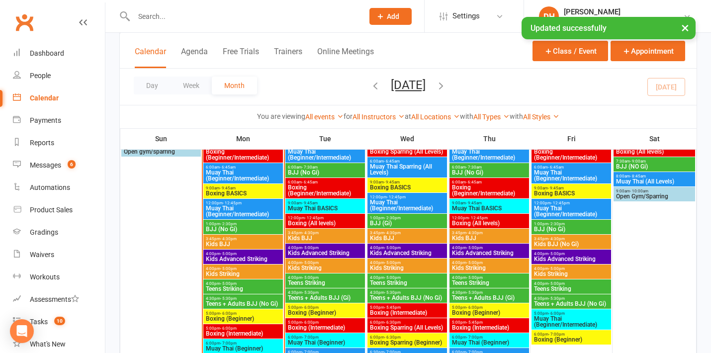
scroll to position [976, 0]
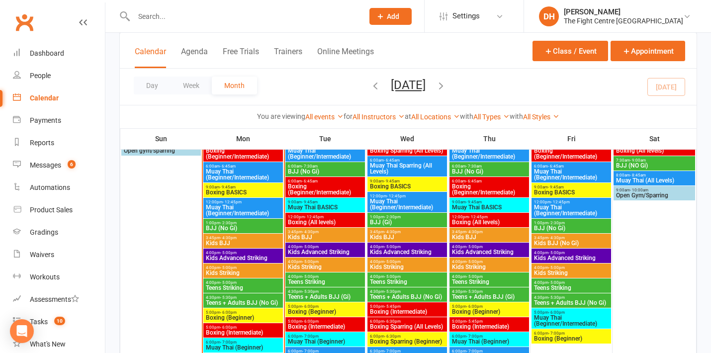
click at [467, 223] on span "Boxing (All levels)" at bounding box center [490, 222] width 76 height 6
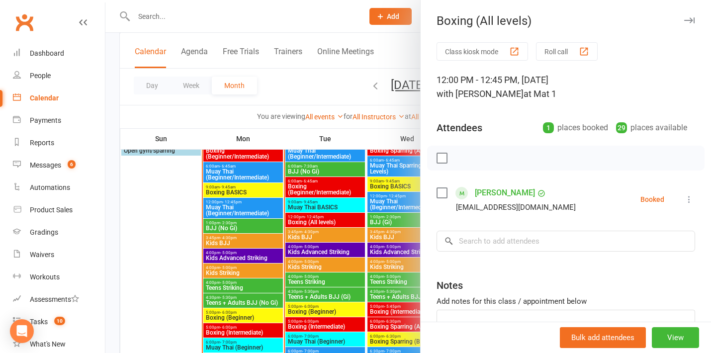
click at [371, 217] on div at bounding box center [408, 176] width 606 height 353
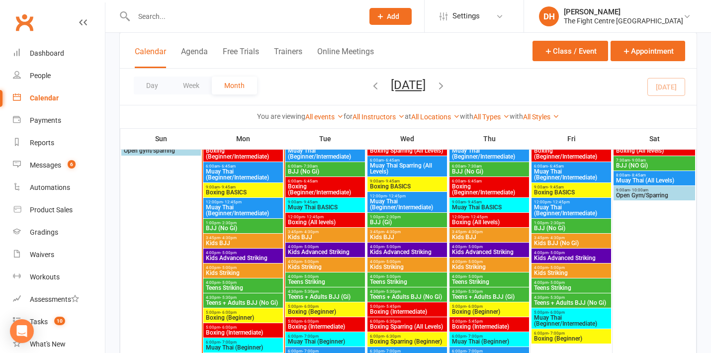
click at [487, 205] on span "Muay Thai BASICS" at bounding box center [490, 207] width 76 height 6
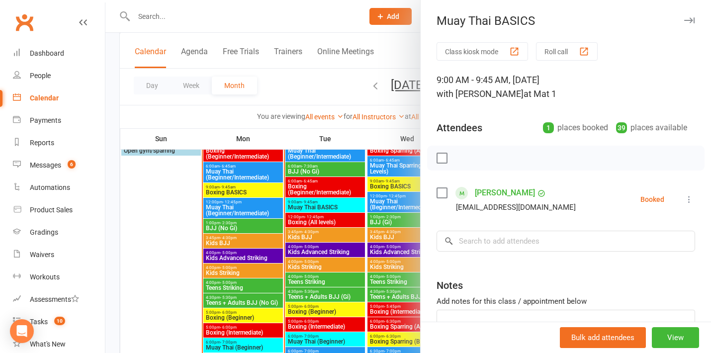
click at [376, 203] on div at bounding box center [408, 176] width 606 height 353
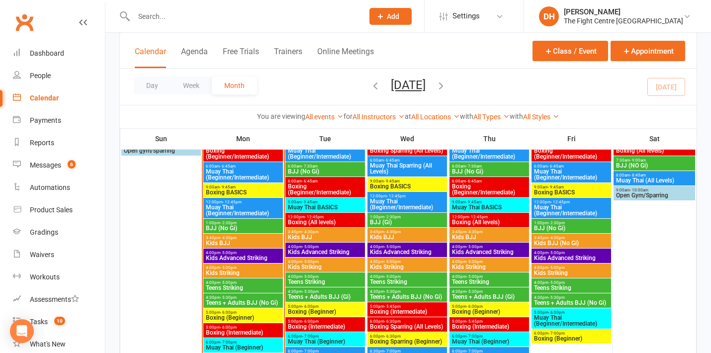
click at [564, 192] on span "Boxing BASICS" at bounding box center [572, 192] width 76 height 6
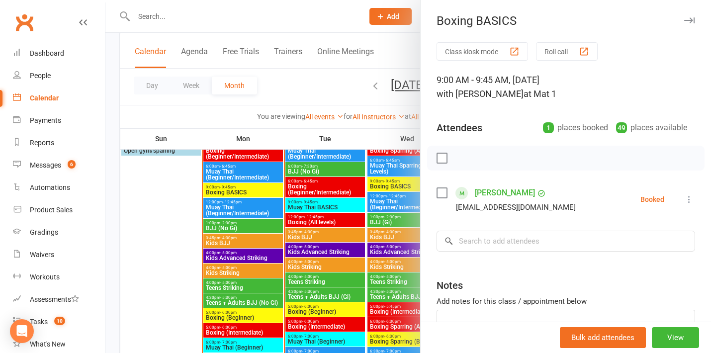
click at [386, 253] on div at bounding box center [408, 176] width 606 height 353
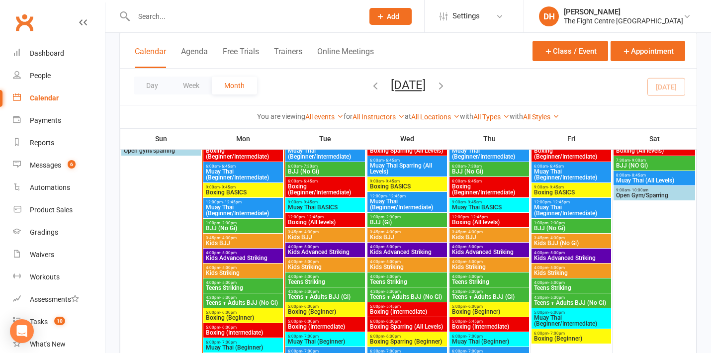
click at [588, 203] on span "12:00pm - 12:45pm" at bounding box center [572, 202] width 76 height 4
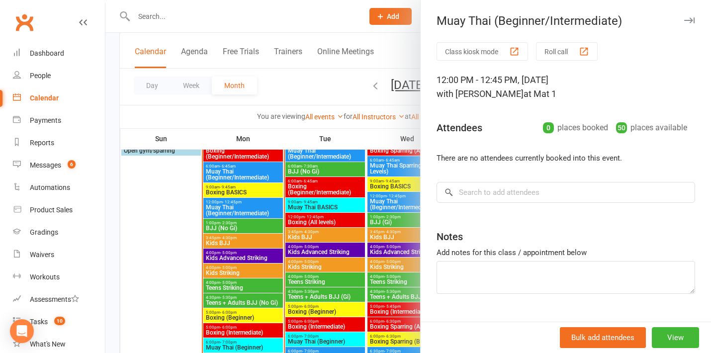
click at [332, 243] on div at bounding box center [408, 176] width 606 height 353
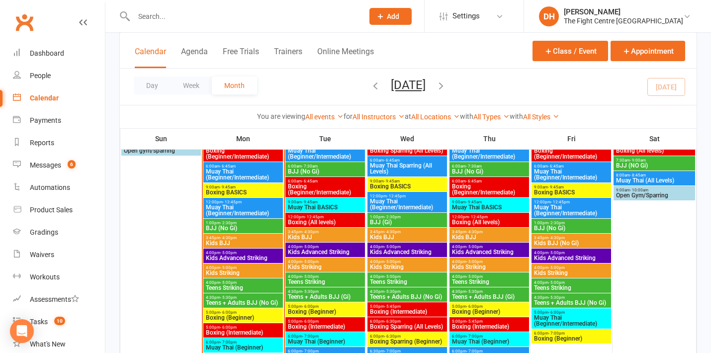
click at [306, 203] on span "- 9:45am" at bounding box center [310, 202] width 16 height 4
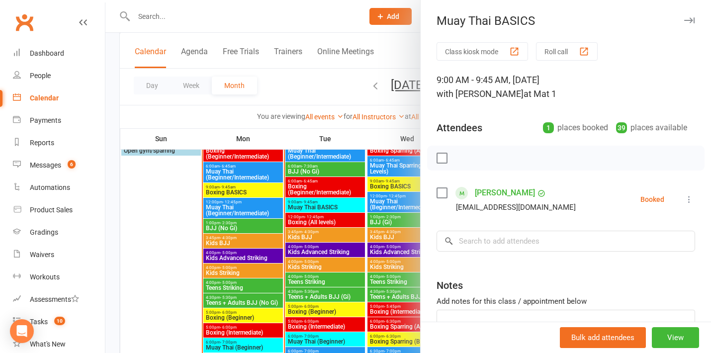
click at [280, 234] on div at bounding box center [408, 176] width 606 height 353
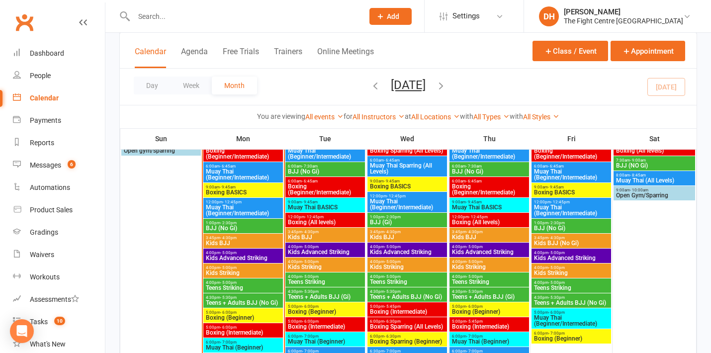
click at [309, 225] on span "Boxing (All levels)" at bounding box center [325, 222] width 76 height 6
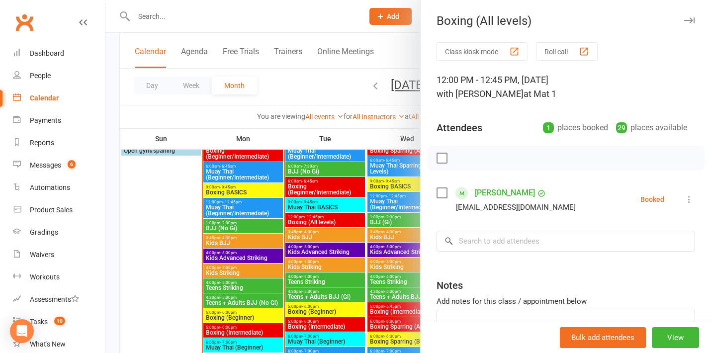
click at [299, 238] on div at bounding box center [408, 176] width 606 height 353
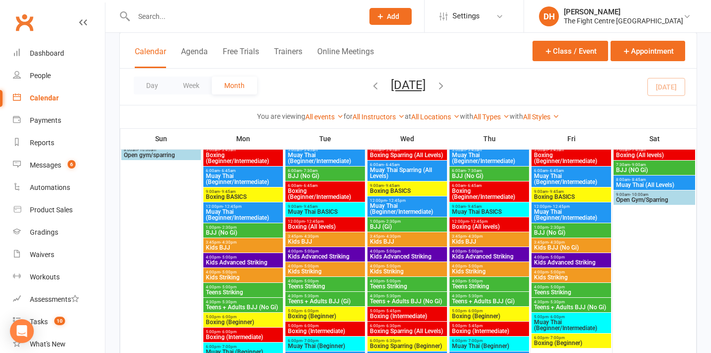
scroll to position [1267, 0]
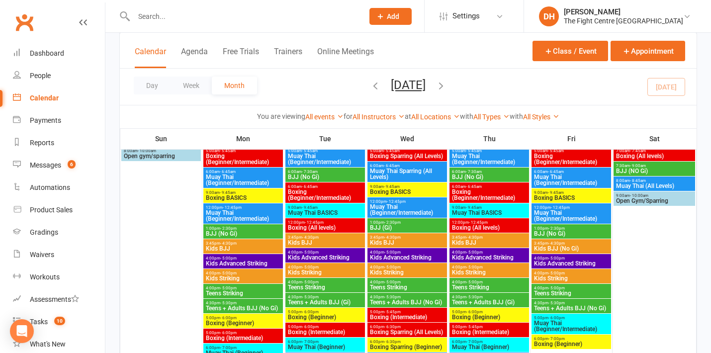
click at [232, 195] on span "Boxing BASICS" at bounding box center [243, 198] width 76 height 6
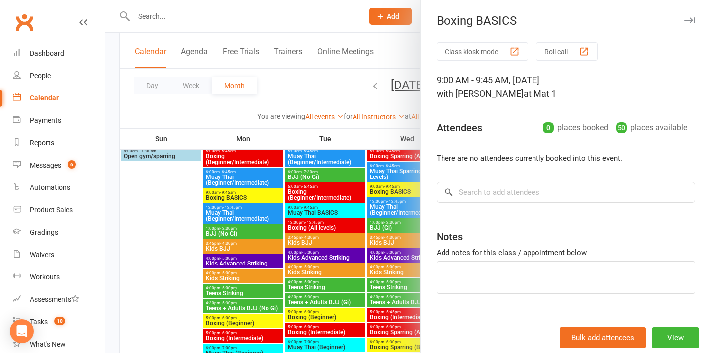
click at [262, 231] on div at bounding box center [408, 176] width 606 height 353
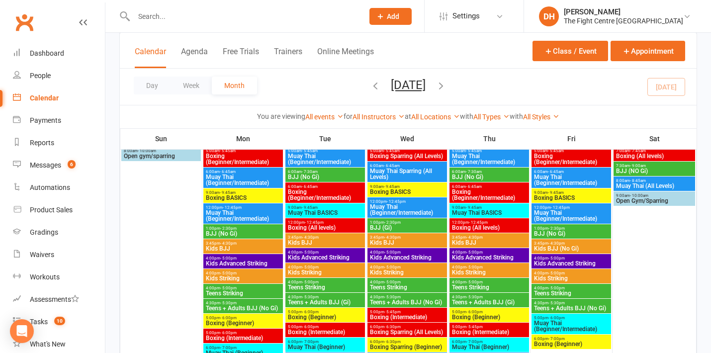
click at [253, 215] on span "Muay Thai (Beginner/Intermediate)" at bounding box center [243, 216] width 76 height 12
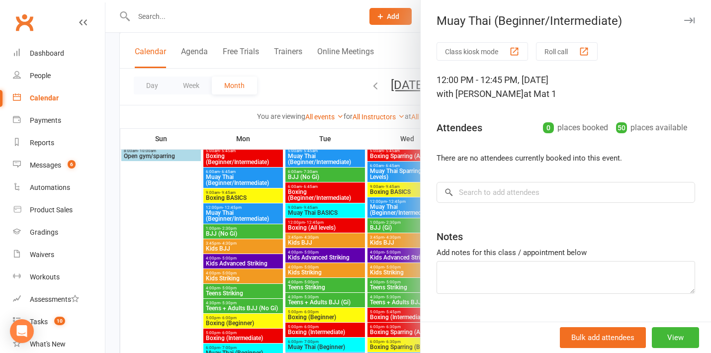
click at [259, 236] on div at bounding box center [408, 176] width 606 height 353
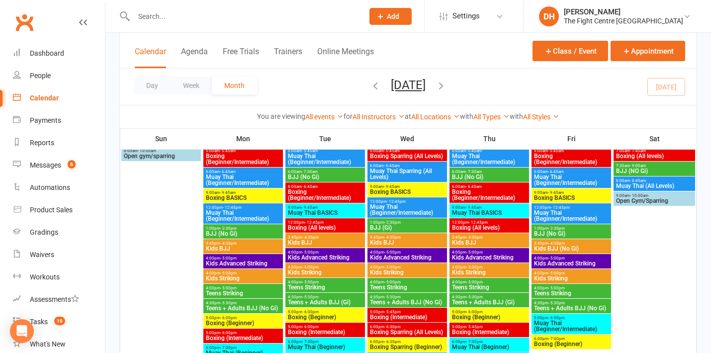
click at [308, 188] on span "- 6:45am" at bounding box center [310, 187] width 16 height 4
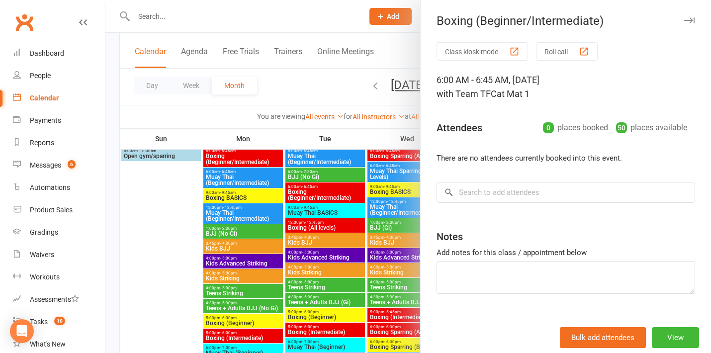
click at [313, 213] on div at bounding box center [408, 176] width 606 height 353
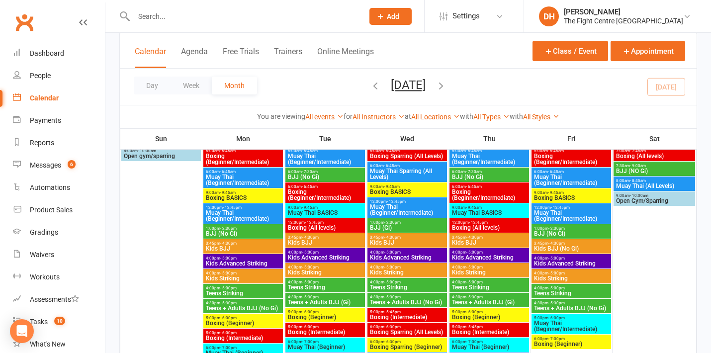
click at [313, 213] on span "Muay Thai BASICS" at bounding box center [325, 213] width 76 height 6
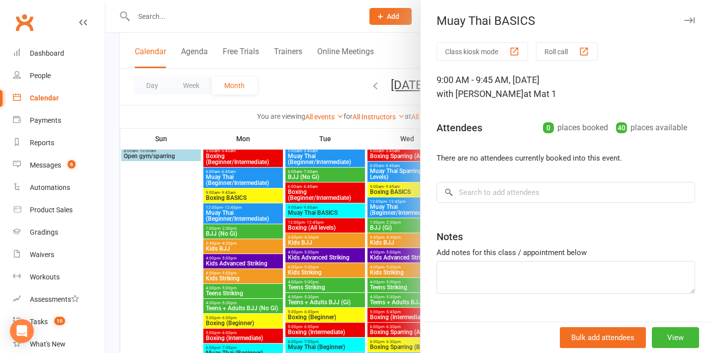
click at [318, 222] on div at bounding box center [408, 176] width 606 height 353
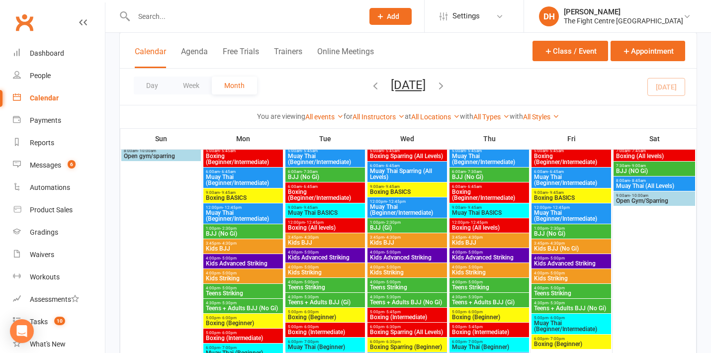
click at [318, 225] on span "Boxing (All levels)" at bounding box center [325, 228] width 76 height 6
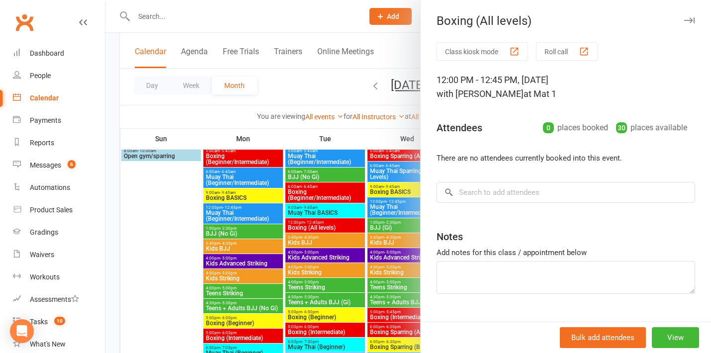
click at [323, 243] on div at bounding box center [408, 176] width 606 height 353
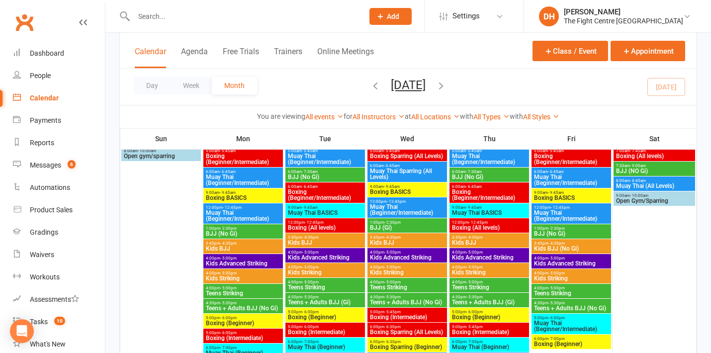
click at [377, 210] on span "Muay Thai (Beginner/Intermediate)" at bounding box center [408, 210] width 76 height 12
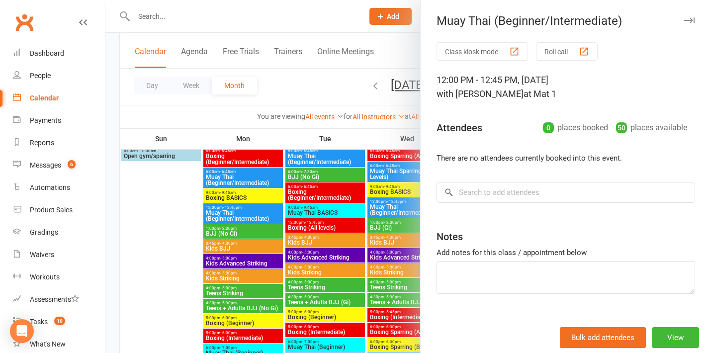
click at [387, 186] on div at bounding box center [408, 176] width 606 height 353
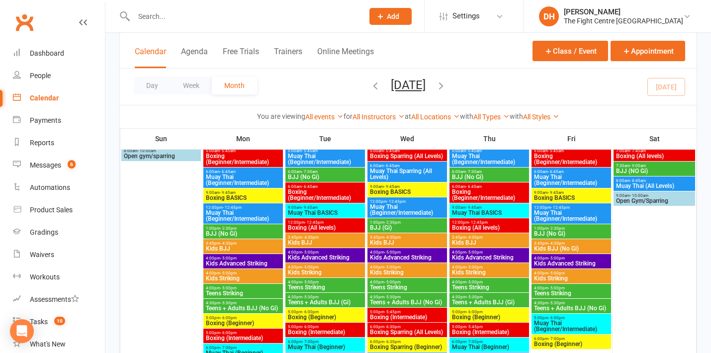
click at [387, 189] on span "Boxing BASICS" at bounding box center [408, 192] width 76 height 6
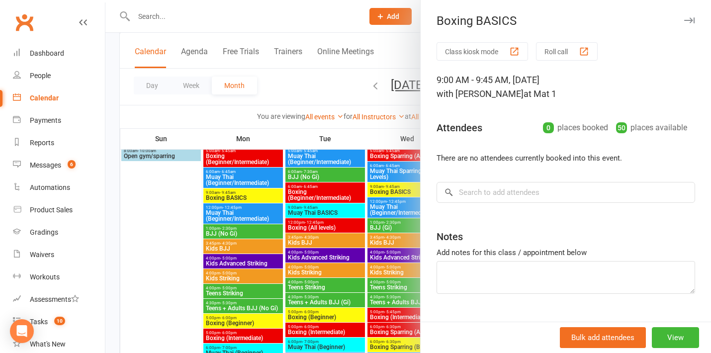
click at [365, 236] on div at bounding box center [408, 176] width 606 height 353
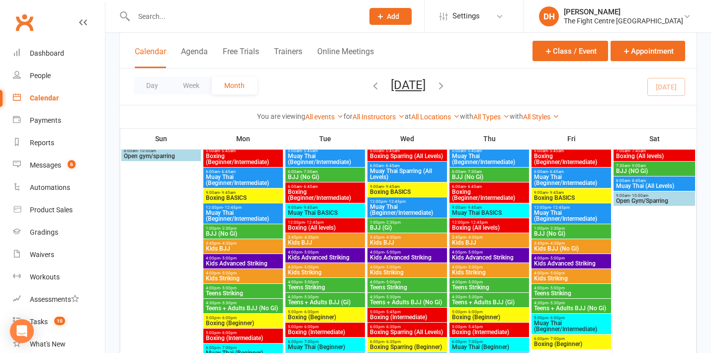
click at [457, 192] on span "Boxing (Beginner/Intermediate)" at bounding box center [490, 195] width 76 height 12
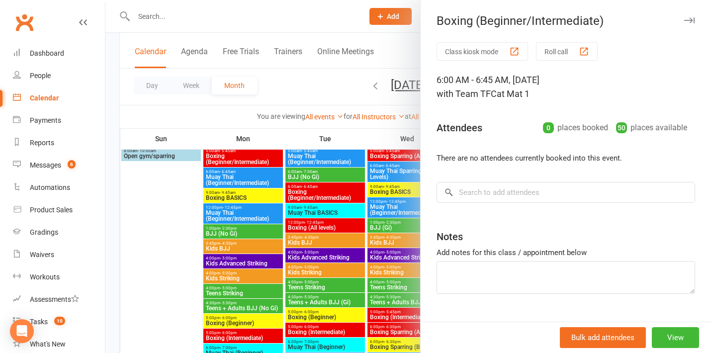
click at [387, 220] on div at bounding box center [408, 176] width 606 height 353
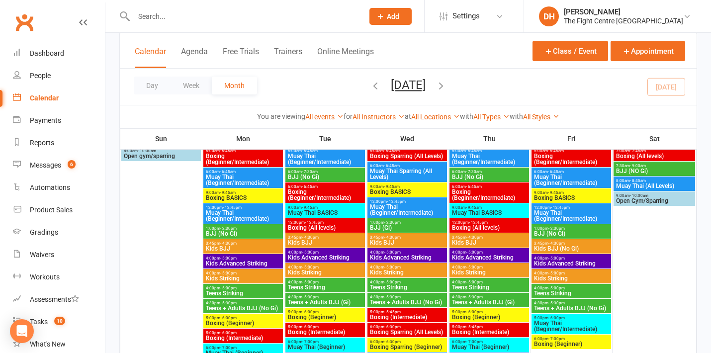
click at [477, 210] on span "Muay Thai BASICS" at bounding box center [490, 213] width 76 height 6
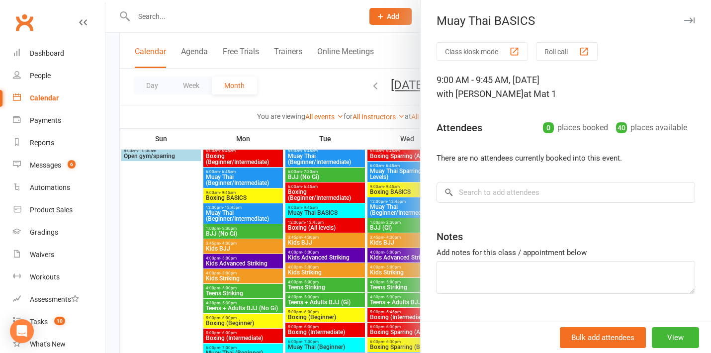
click at [402, 227] on div at bounding box center [408, 176] width 606 height 353
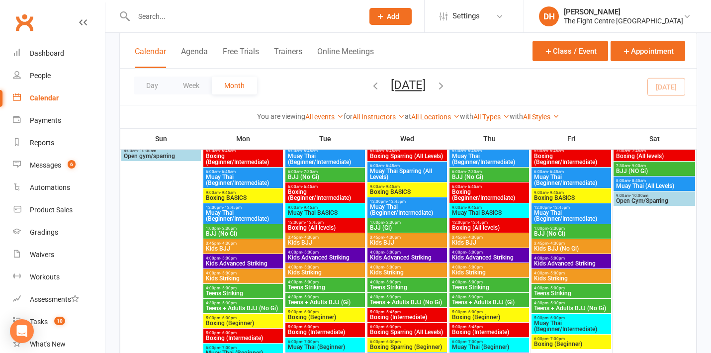
click at [478, 222] on span "- 12:45pm" at bounding box center [478, 222] width 19 height 4
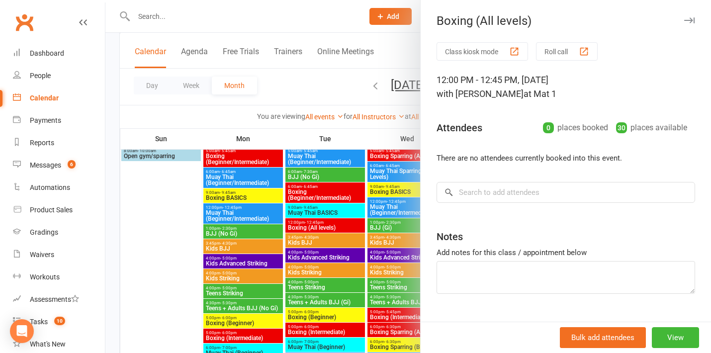
click at [394, 239] on div at bounding box center [408, 176] width 606 height 353
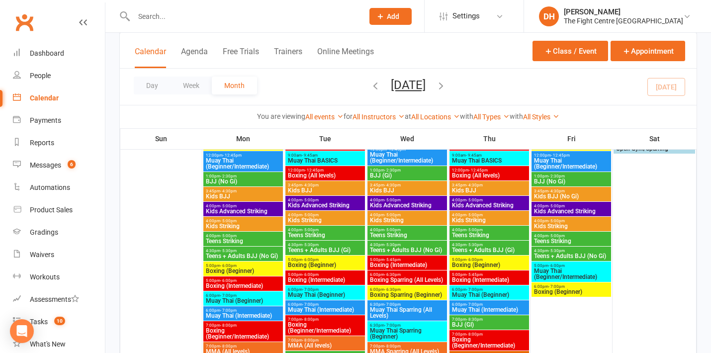
scroll to position [1322, 0]
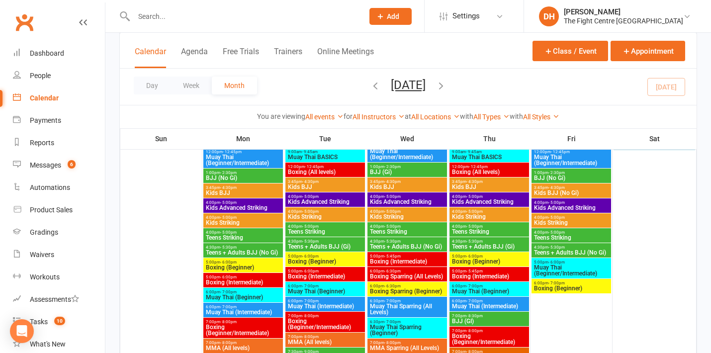
click at [227, 265] on span "Boxing (Beginner)" at bounding box center [243, 268] width 76 height 6
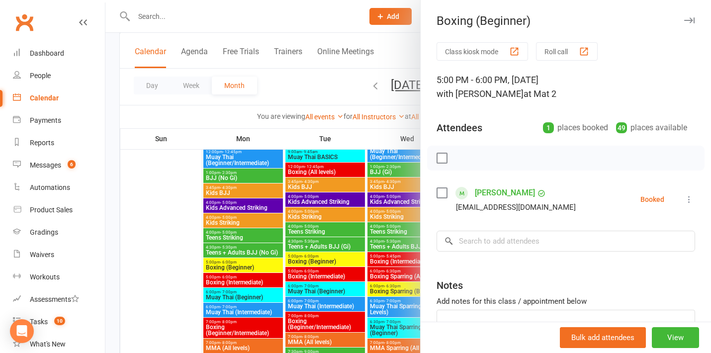
click at [227, 280] on div at bounding box center [408, 176] width 606 height 353
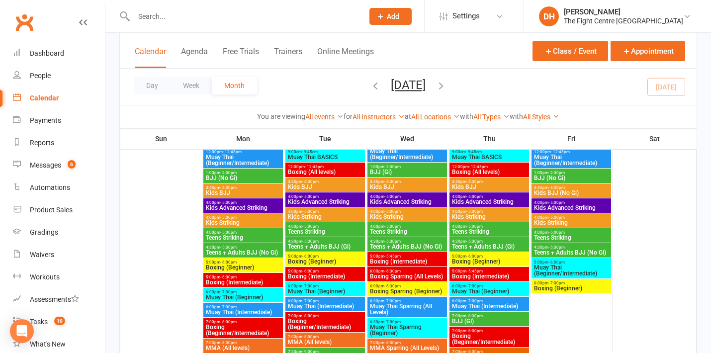
click at [227, 280] on span "Boxing (Intermediate)" at bounding box center [243, 283] width 76 height 6
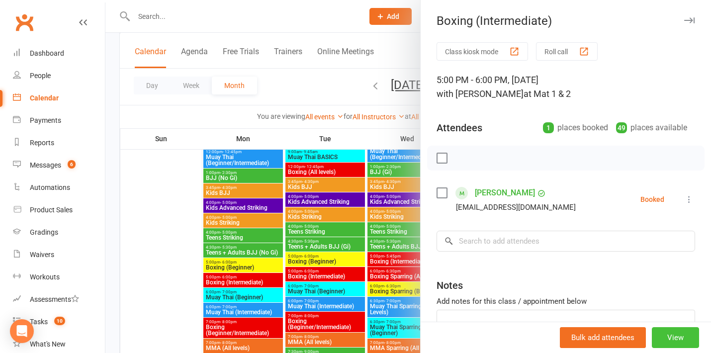
click at [666, 337] on button "View" at bounding box center [675, 337] width 47 height 21
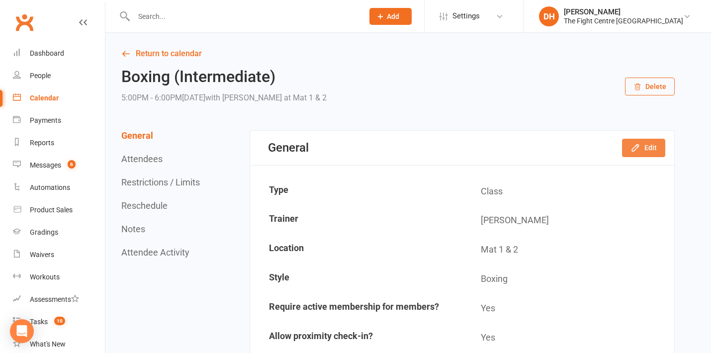
click at [643, 141] on button "Edit" at bounding box center [643, 148] width 43 height 18
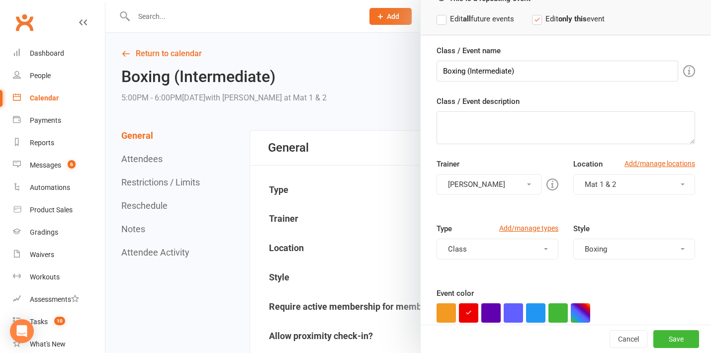
scroll to position [62, 0]
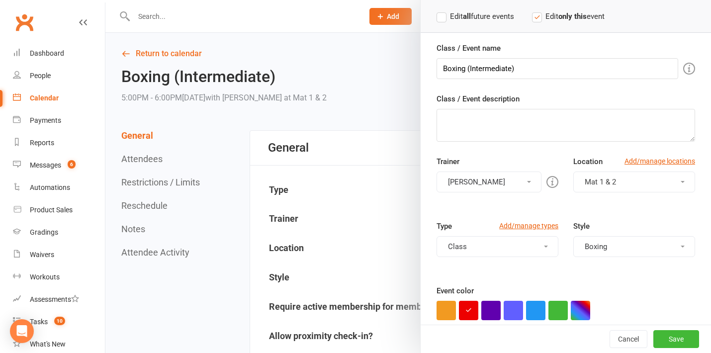
click at [481, 177] on button "[PERSON_NAME]" at bounding box center [489, 182] width 105 height 21
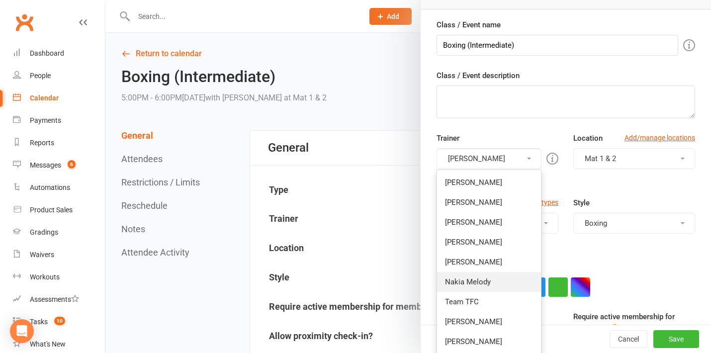
scroll to position [98, 0]
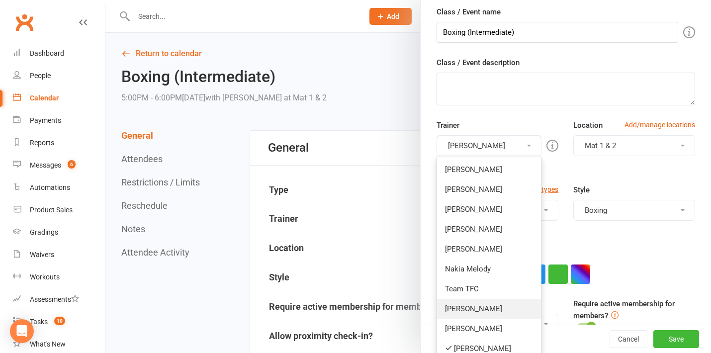
click at [469, 306] on link "[PERSON_NAME]" at bounding box center [489, 309] width 104 height 20
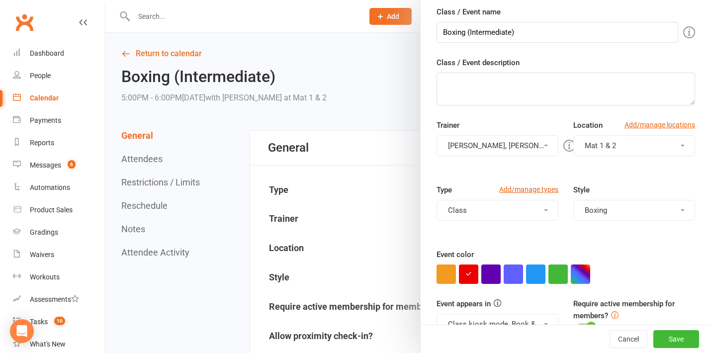
click at [497, 144] on button "[PERSON_NAME], [PERSON_NAME]" at bounding box center [498, 145] width 122 height 21
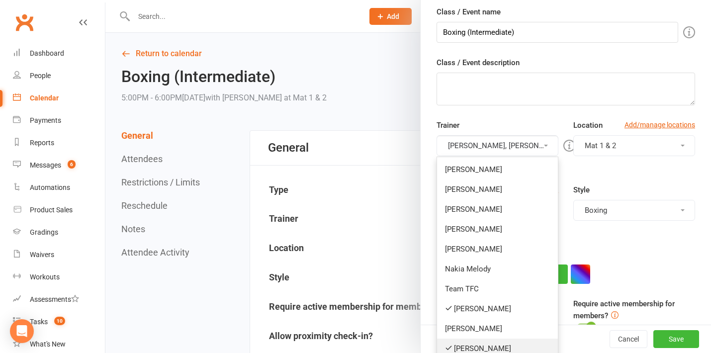
click at [473, 350] on link "[PERSON_NAME]" at bounding box center [497, 349] width 121 height 20
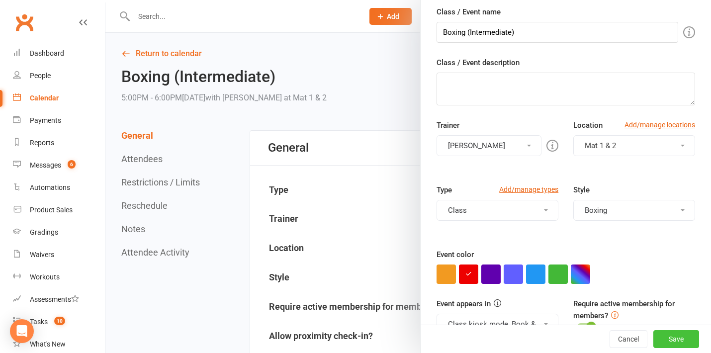
click at [685, 347] on button "Save" at bounding box center [677, 339] width 46 height 18
